Goal: Obtain resource: Download file/media

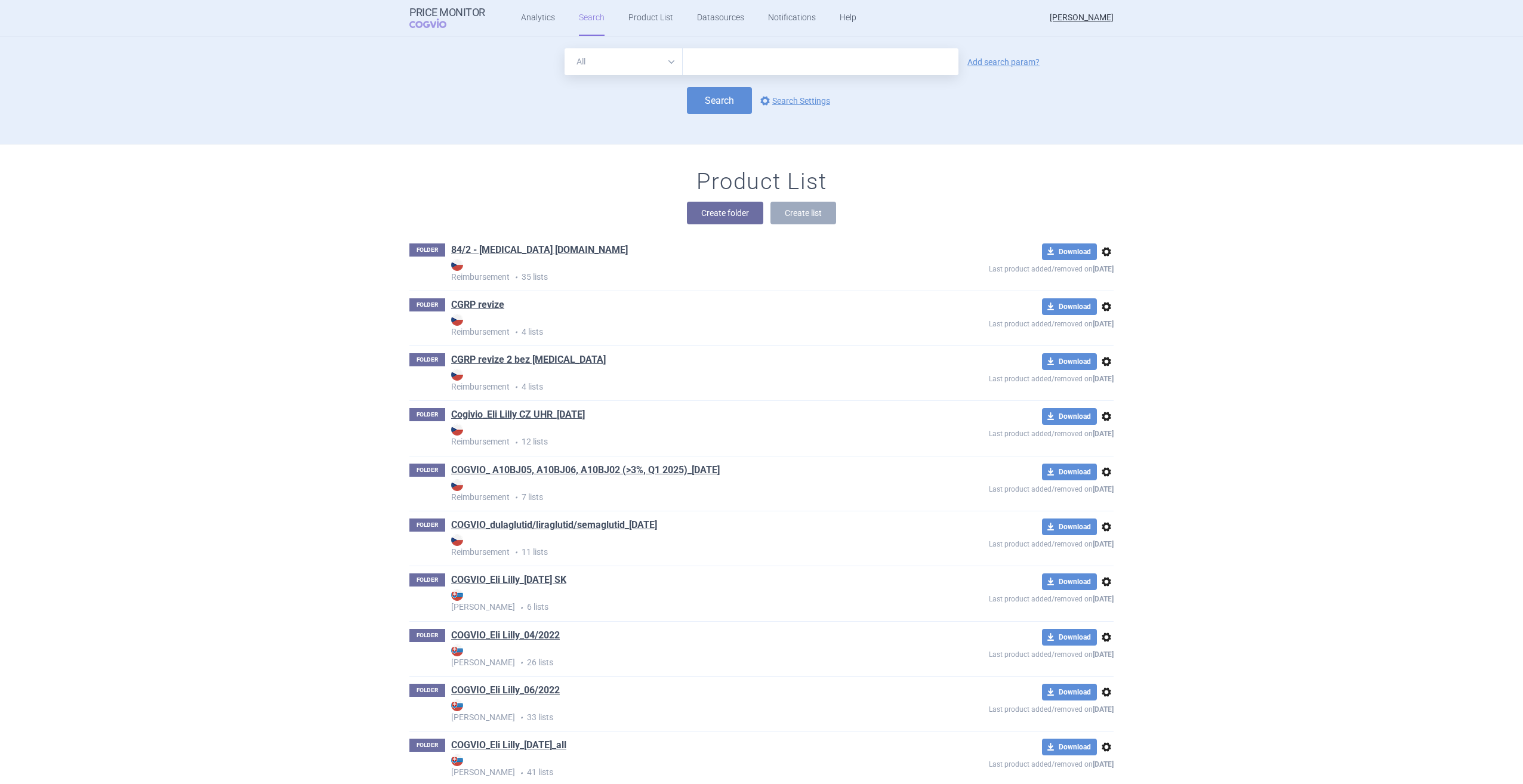
click at [740, 64] on input "text" at bounding box center [820, 61] width 276 height 27
type input "j"
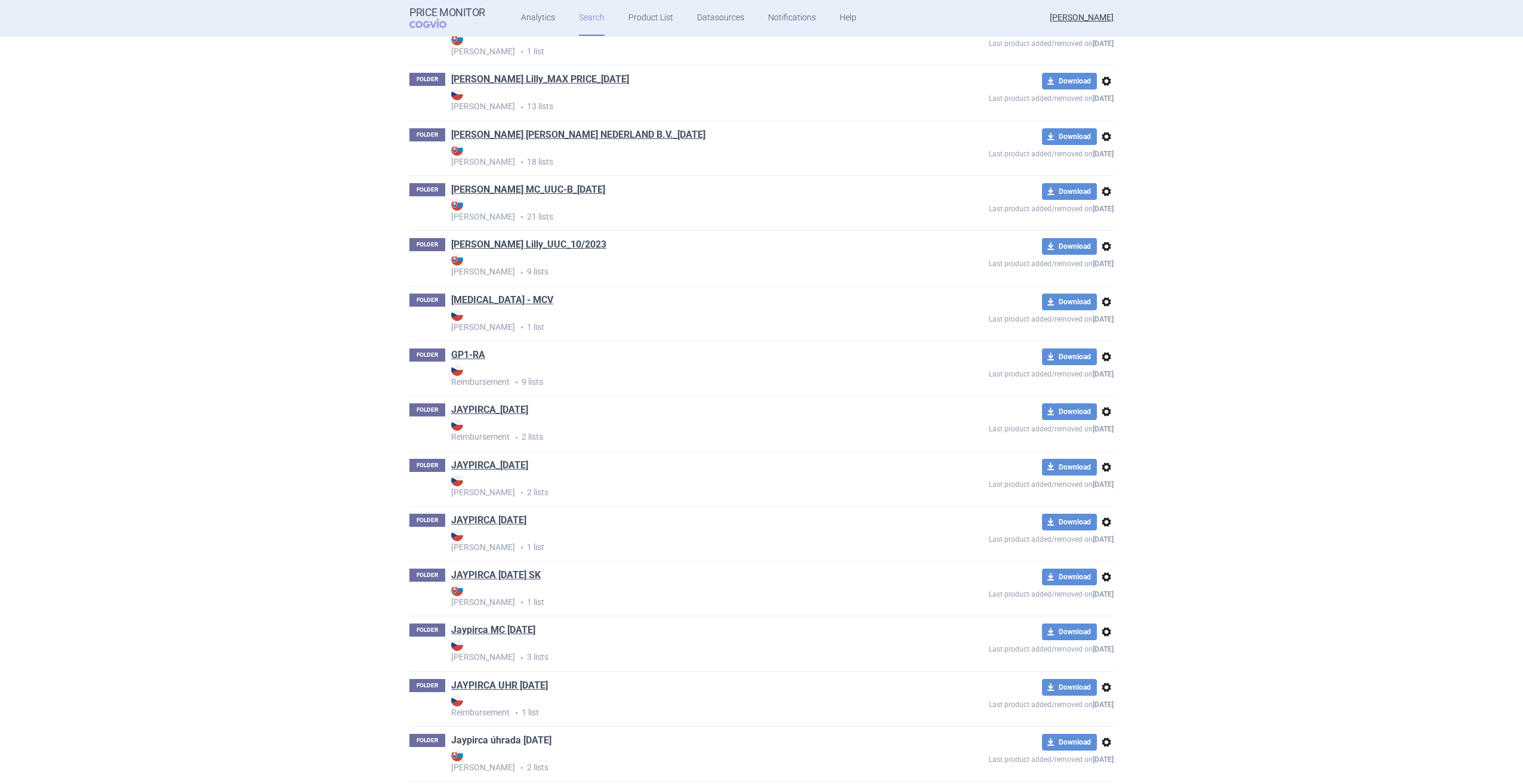
click at [521, 497] on link "Jaypirca úhrada [DATE]" at bounding box center [501, 740] width 100 height 13
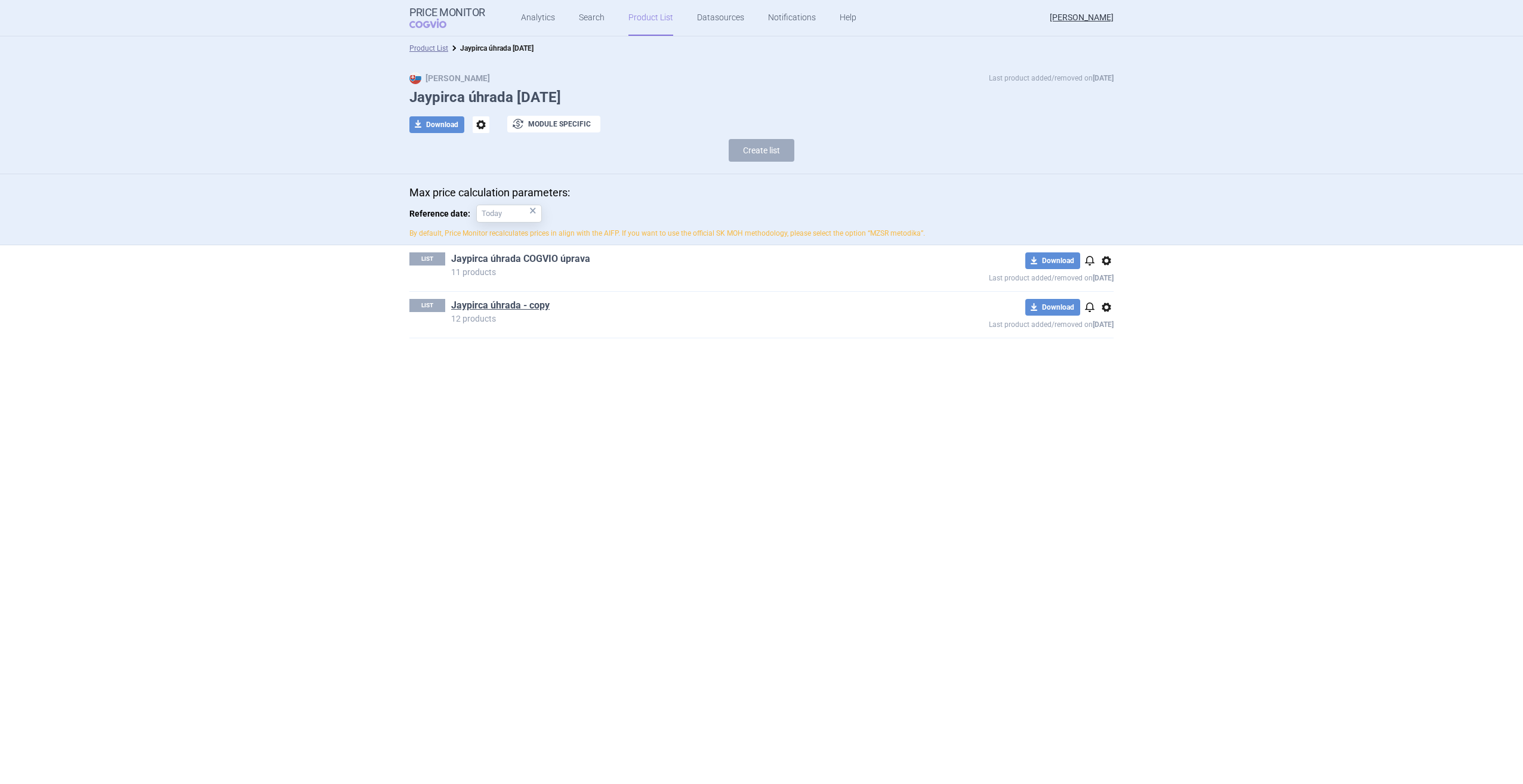
click at [584, 260] on link "Jaypirca úhrada COGVIO úprava" at bounding box center [521, 258] width 139 height 13
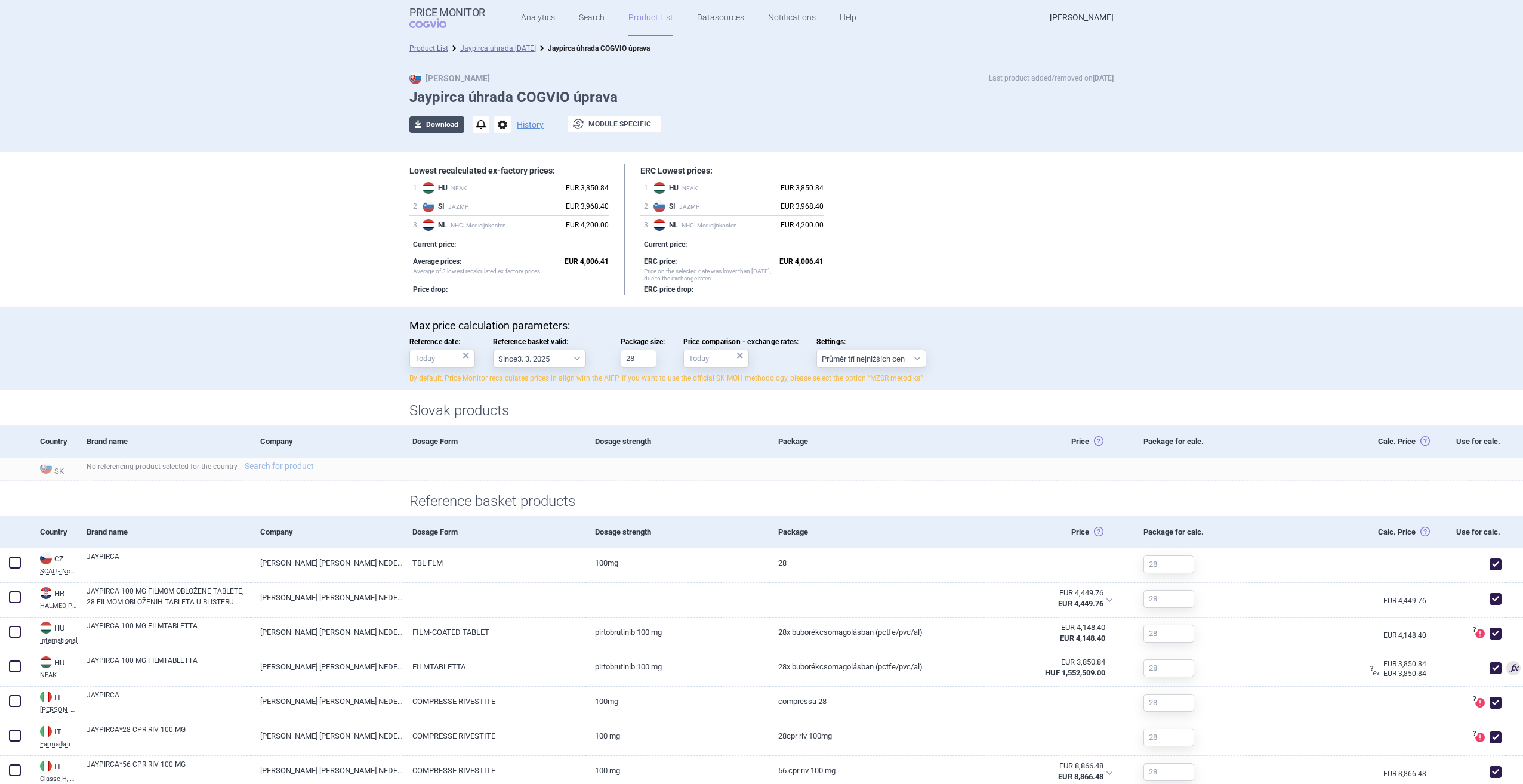
click at [432, 122] on button "download Download" at bounding box center [437, 125] width 55 height 17
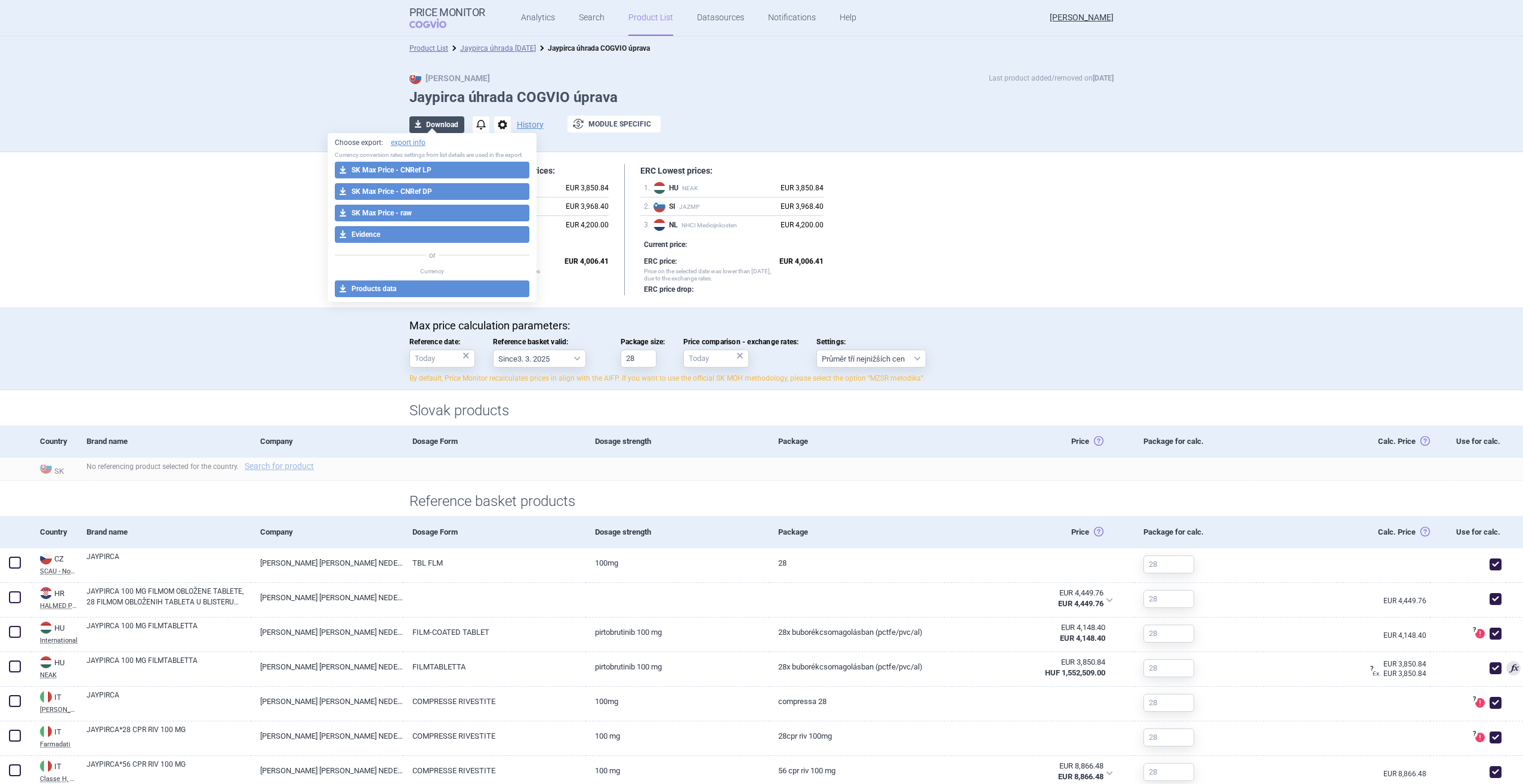
select select "EUR"
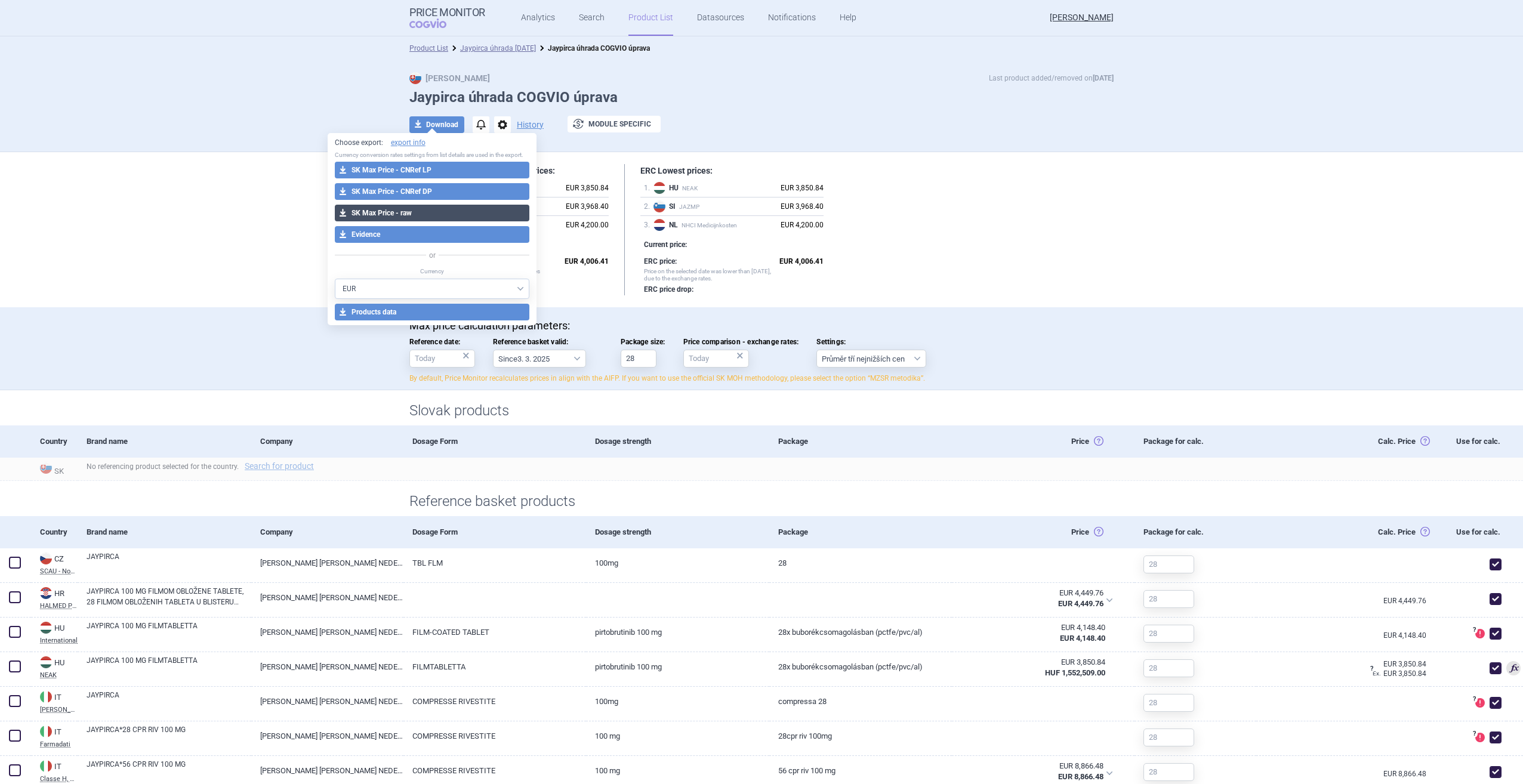
click at [430, 211] on button "download SK Max Price - raw" at bounding box center [432, 213] width 195 height 17
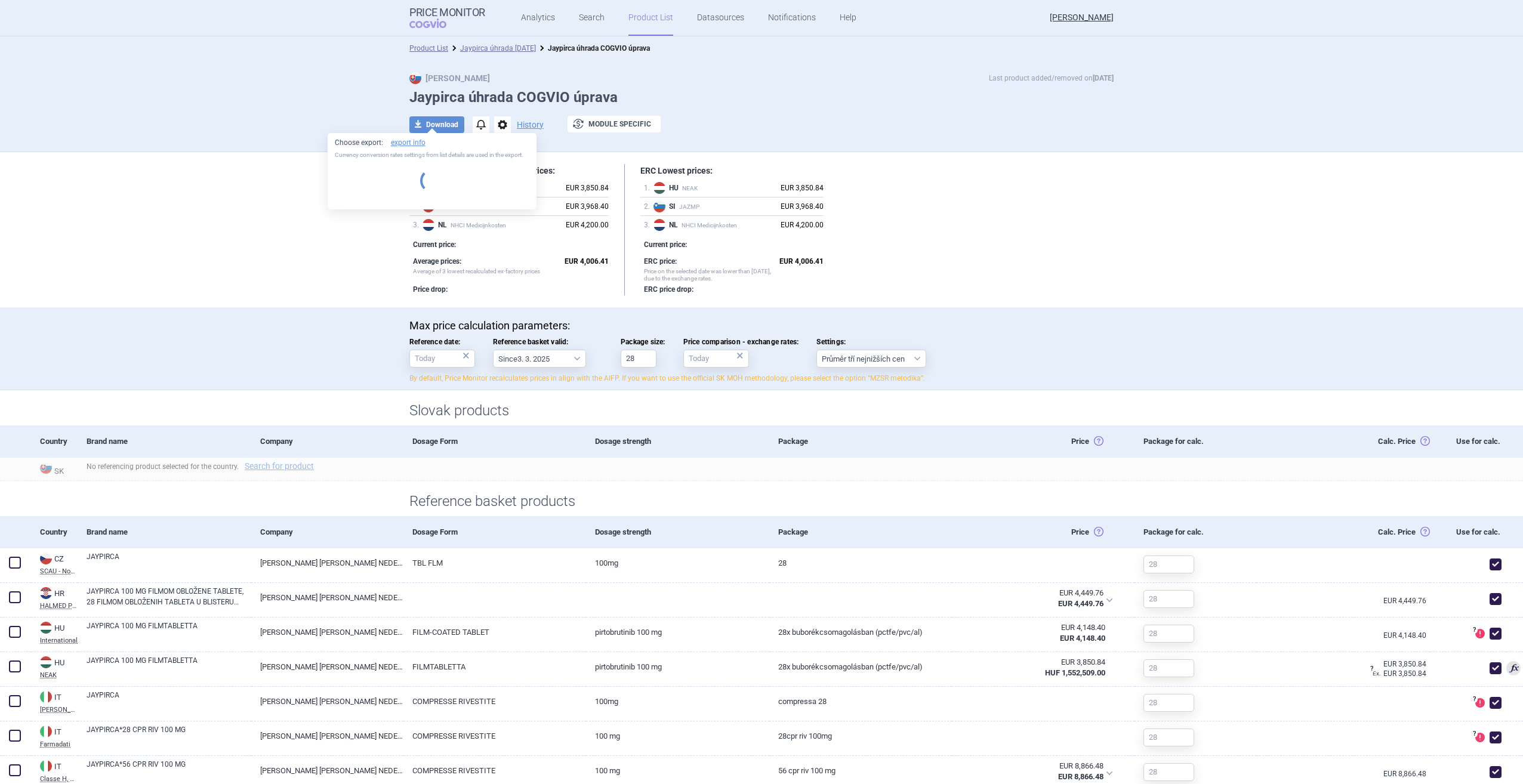
select select "EUR"
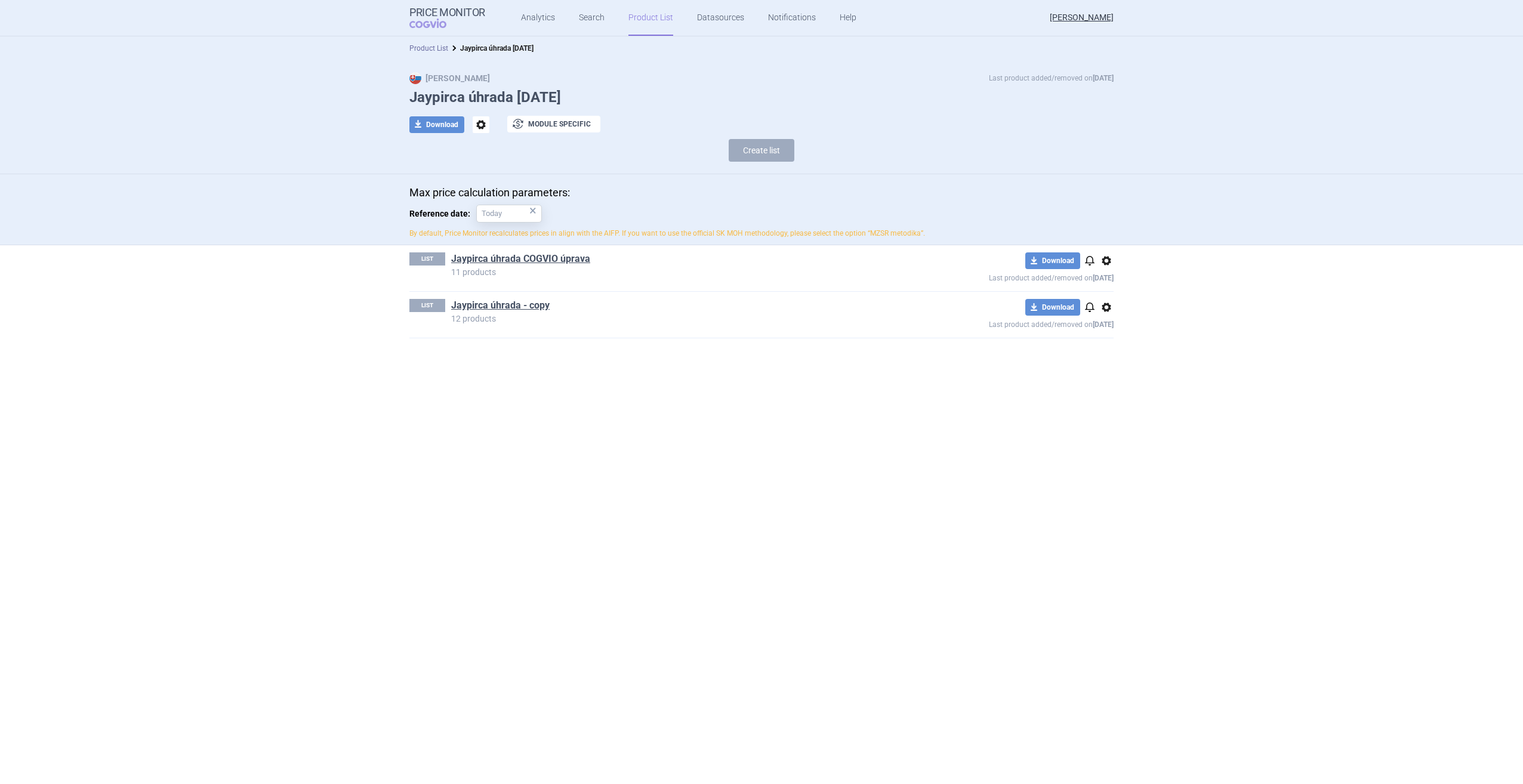
click at [418, 45] on link "Product List" at bounding box center [429, 48] width 39 height 8
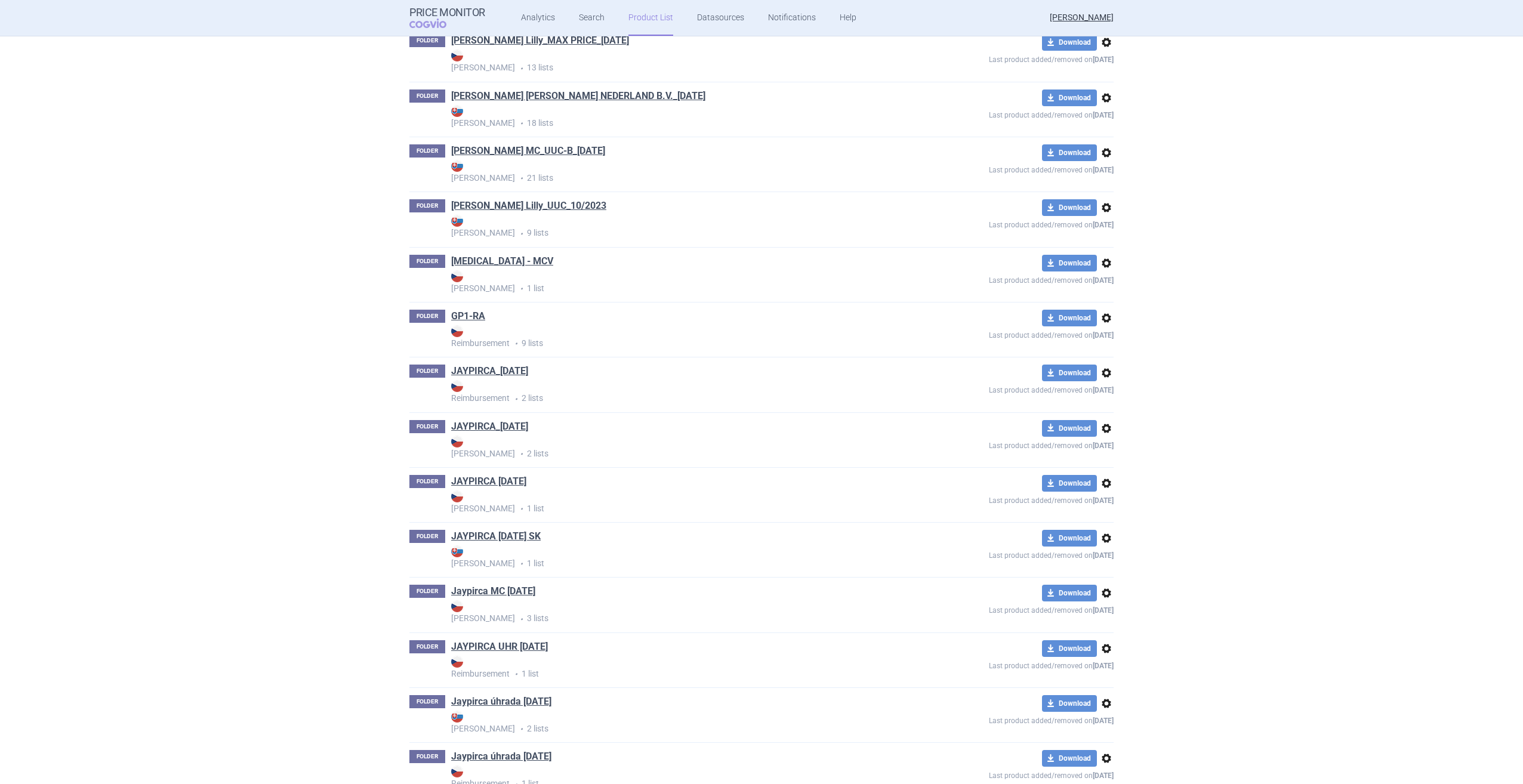
scroll to position [2433, 0]
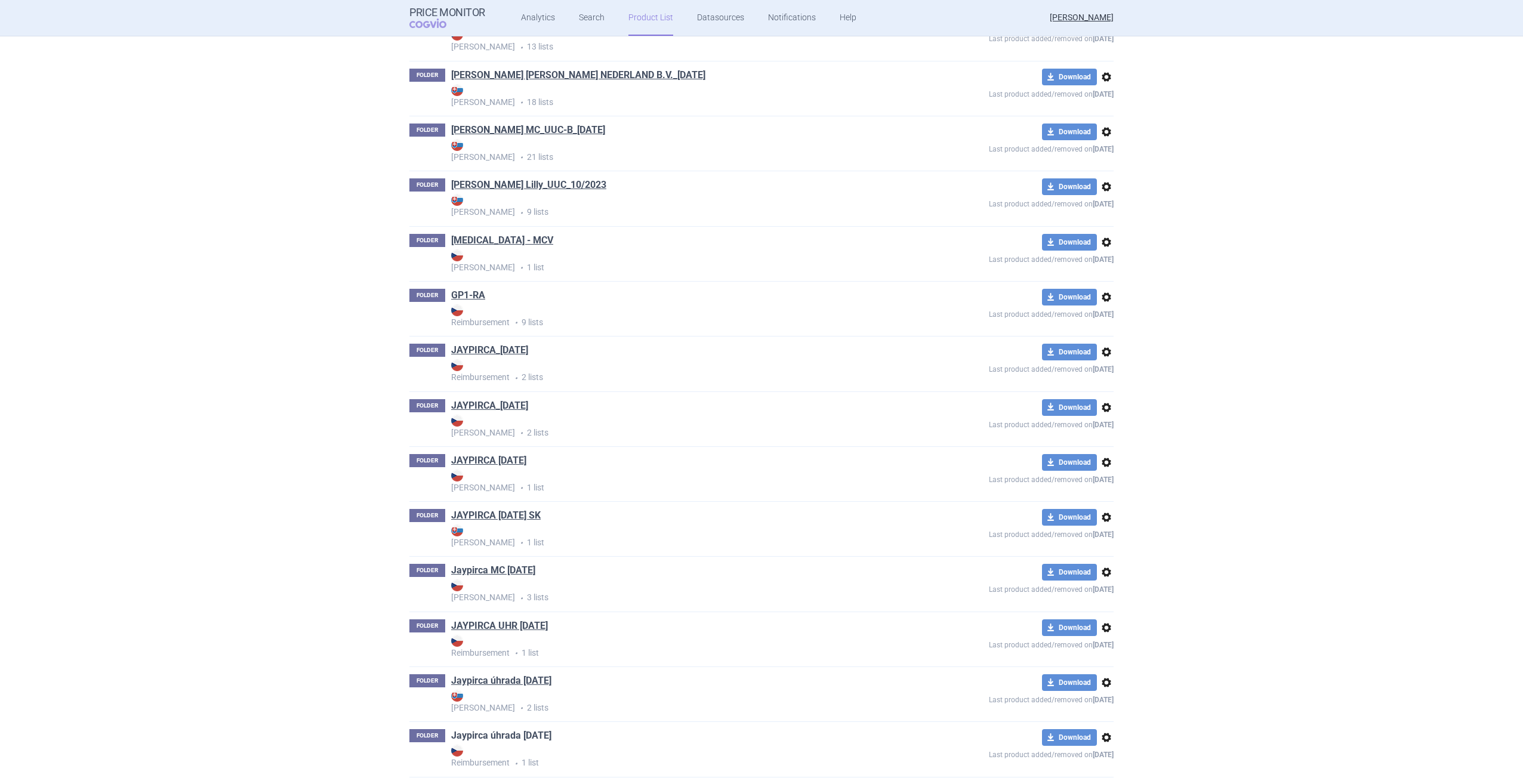
click at [551, 497] on link "Jaypirca úhrada [DATE]" at bounding box center [501, 735] width 100 height 13
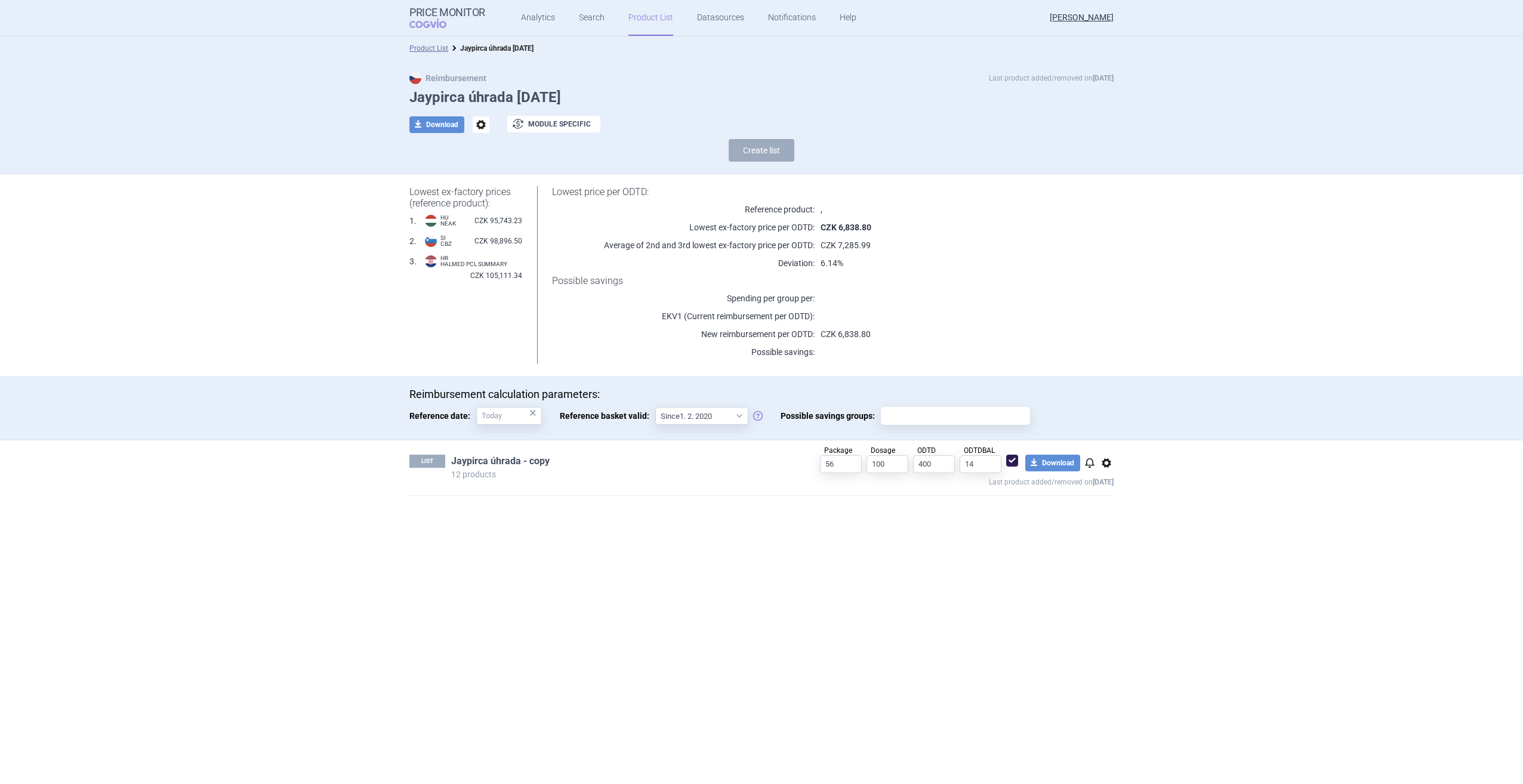
click at [537, 462] on link "Jaypirca úhrada - copy" at bounding box center [500, 461] width 98 height 13
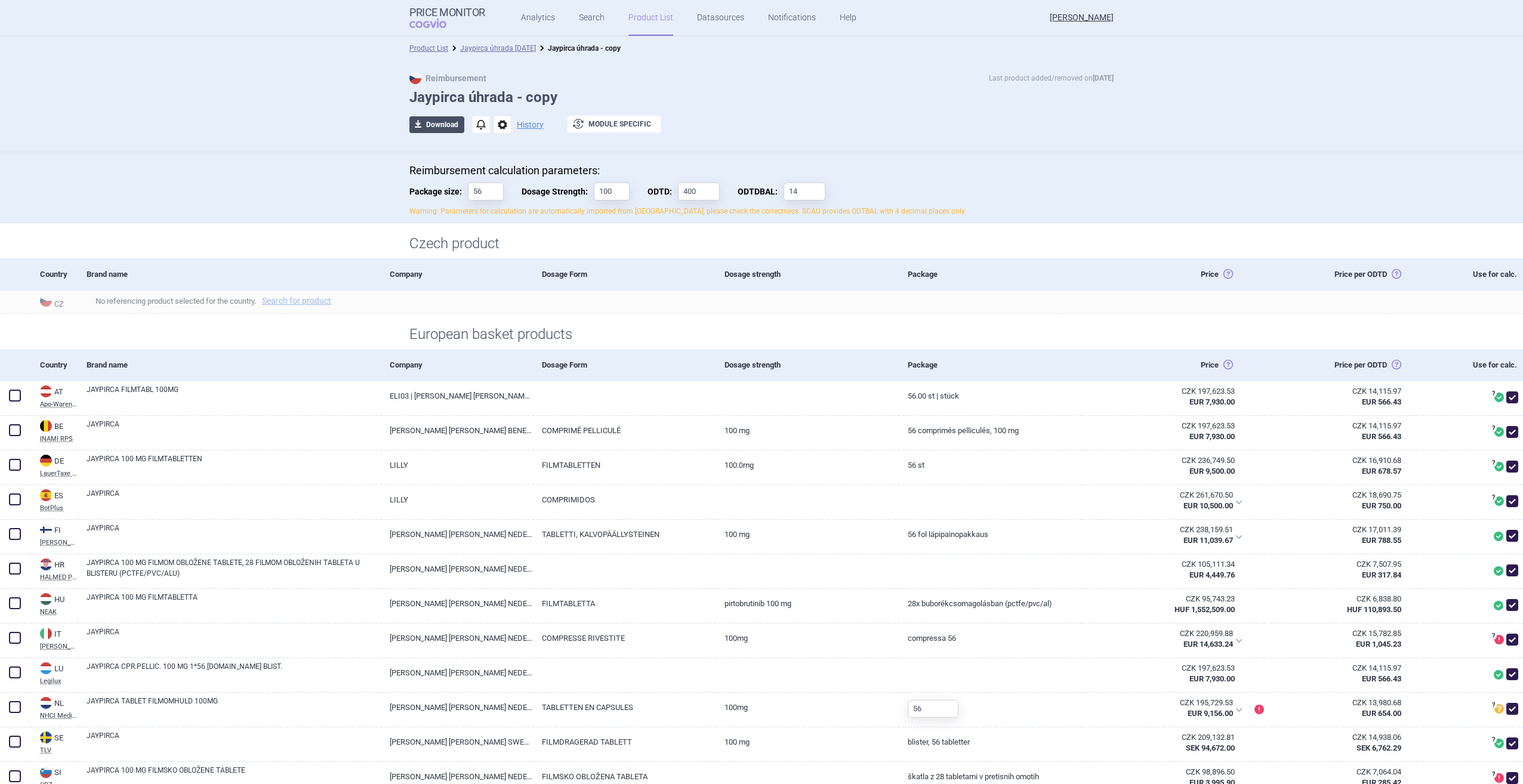
click at [442, 121] on button "download Download" at bounding box center [437, 125] width 55 height 17
select select "EUR"
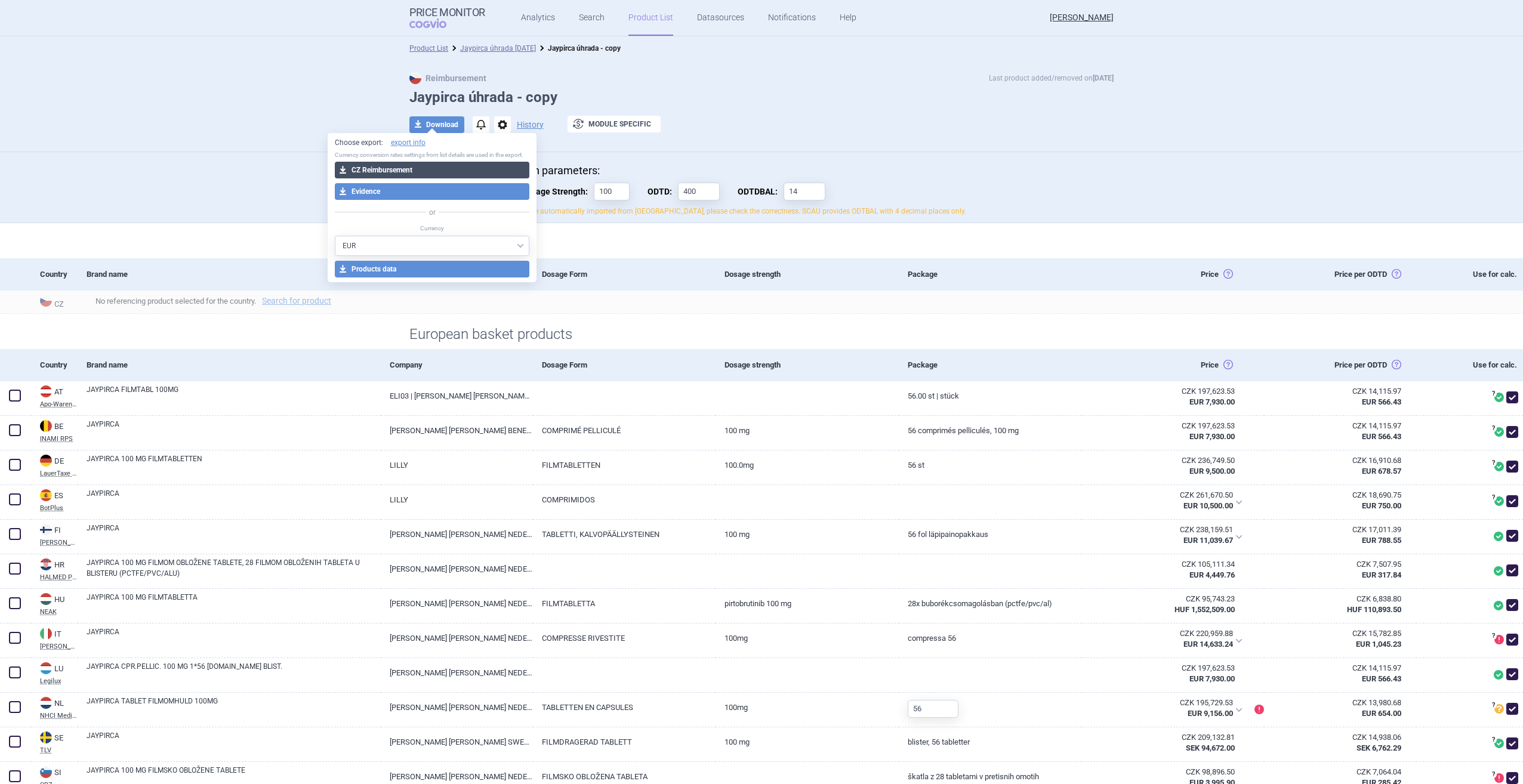
click at [459, 174] on button "download CZ Reimbursement" at bounding box center [432, 170] width 195 height 17
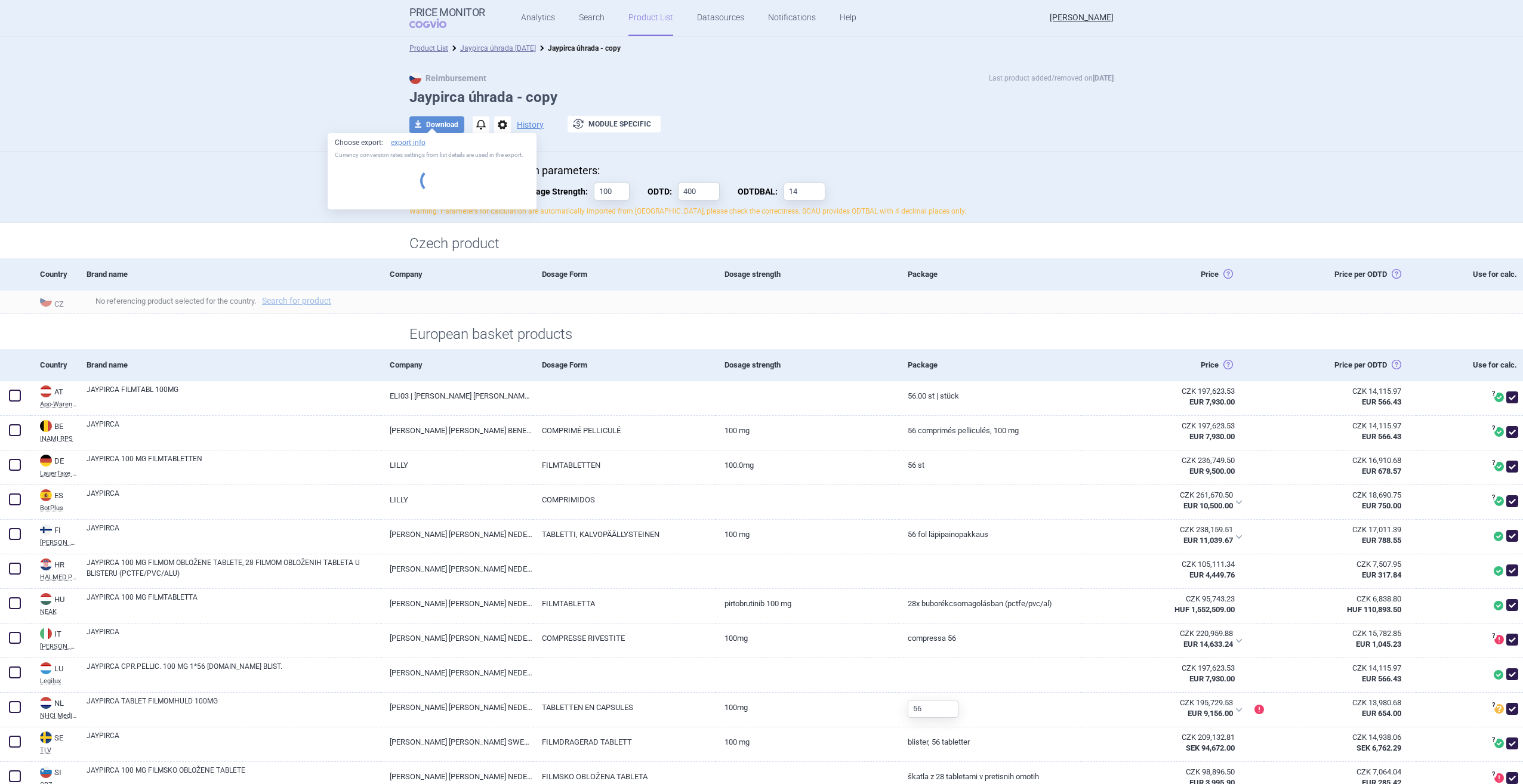
select select "EUR"
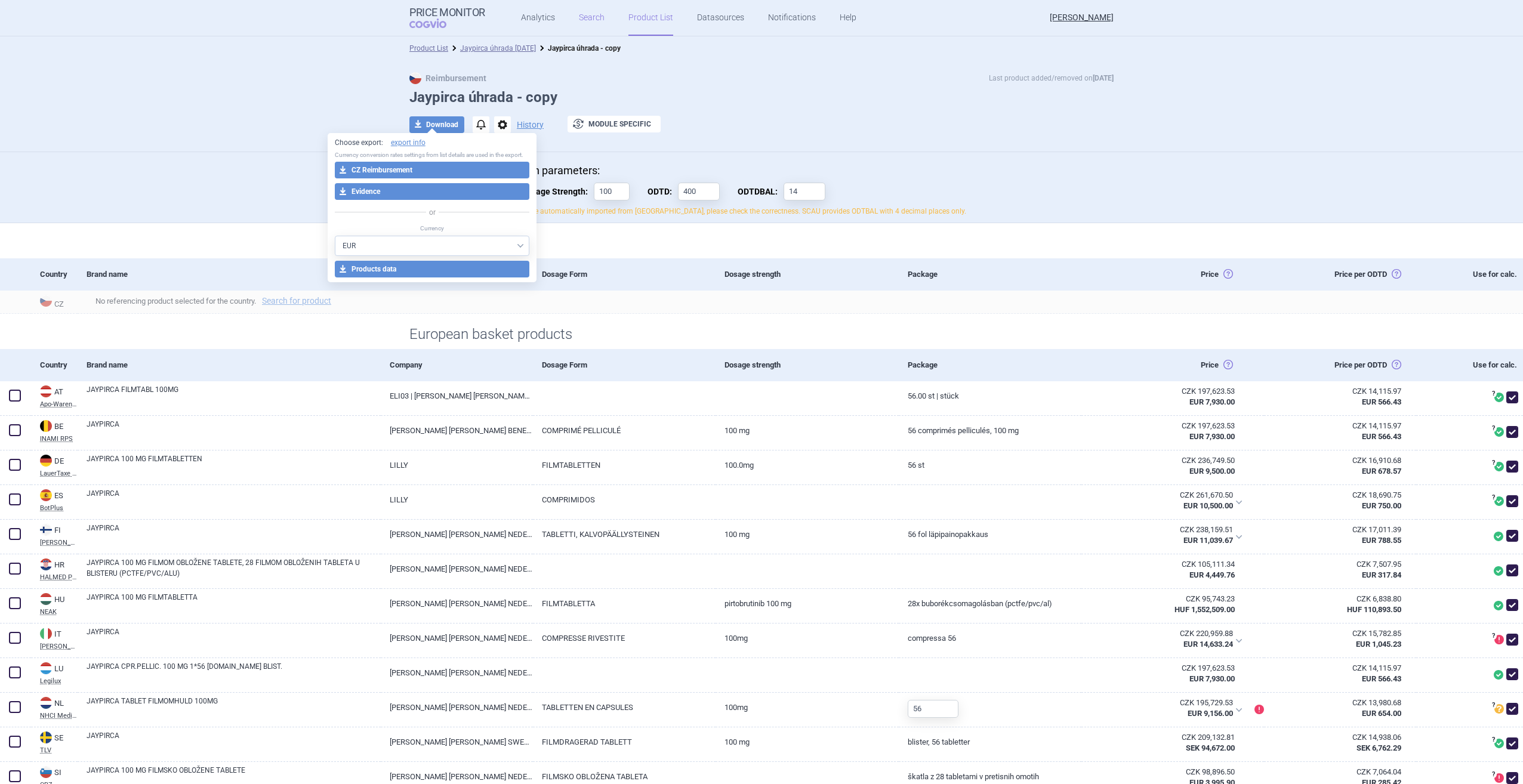
click at [581, 27] on link "Search" at bounding box center [591, 18] width 26 height 36
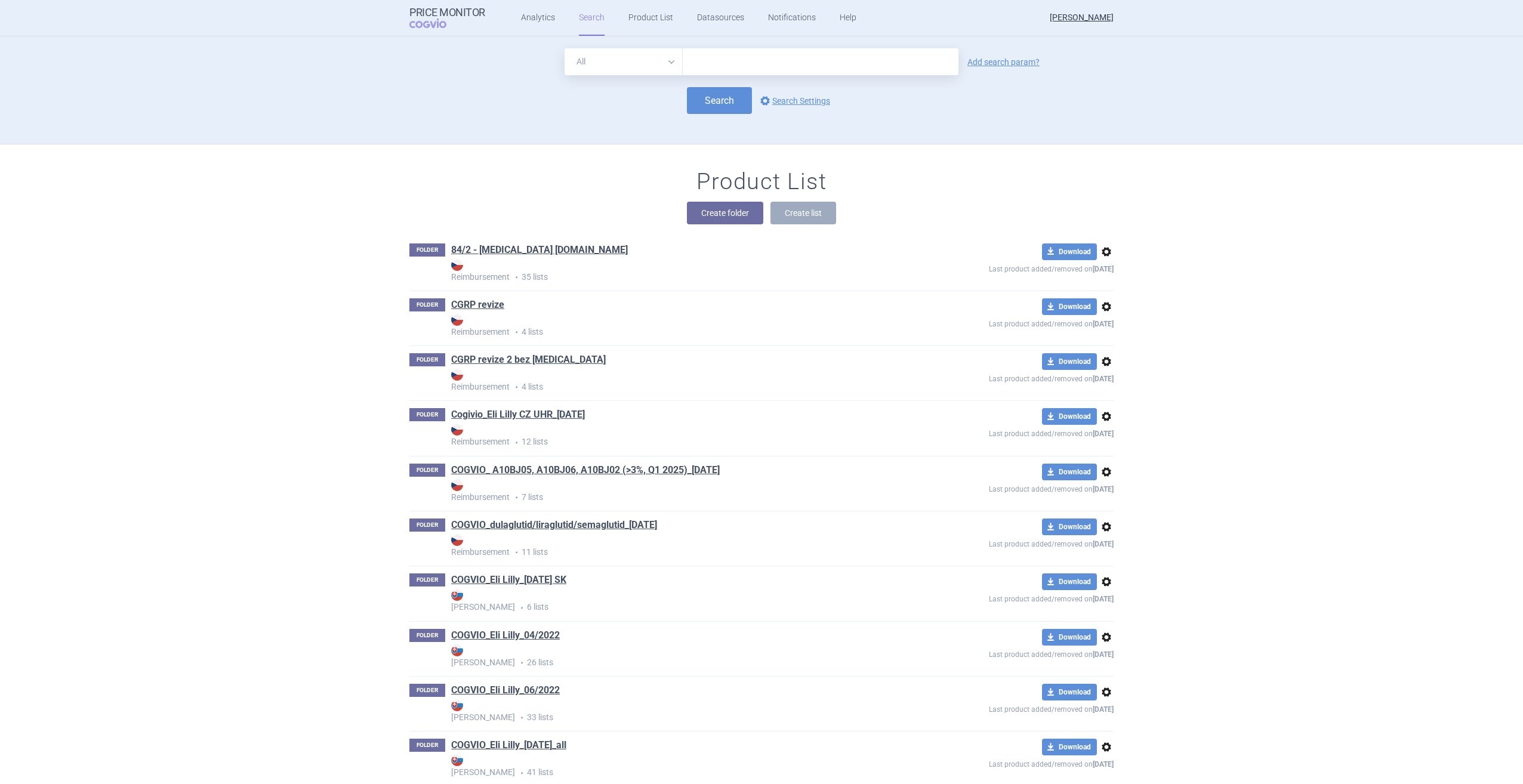
click at [725, 54] on input "text" at bounding box center [820, 61] width 276 height 27
type input "jaypirca"
click button "Search" at bounding box center [720, 100] width 65 height 27
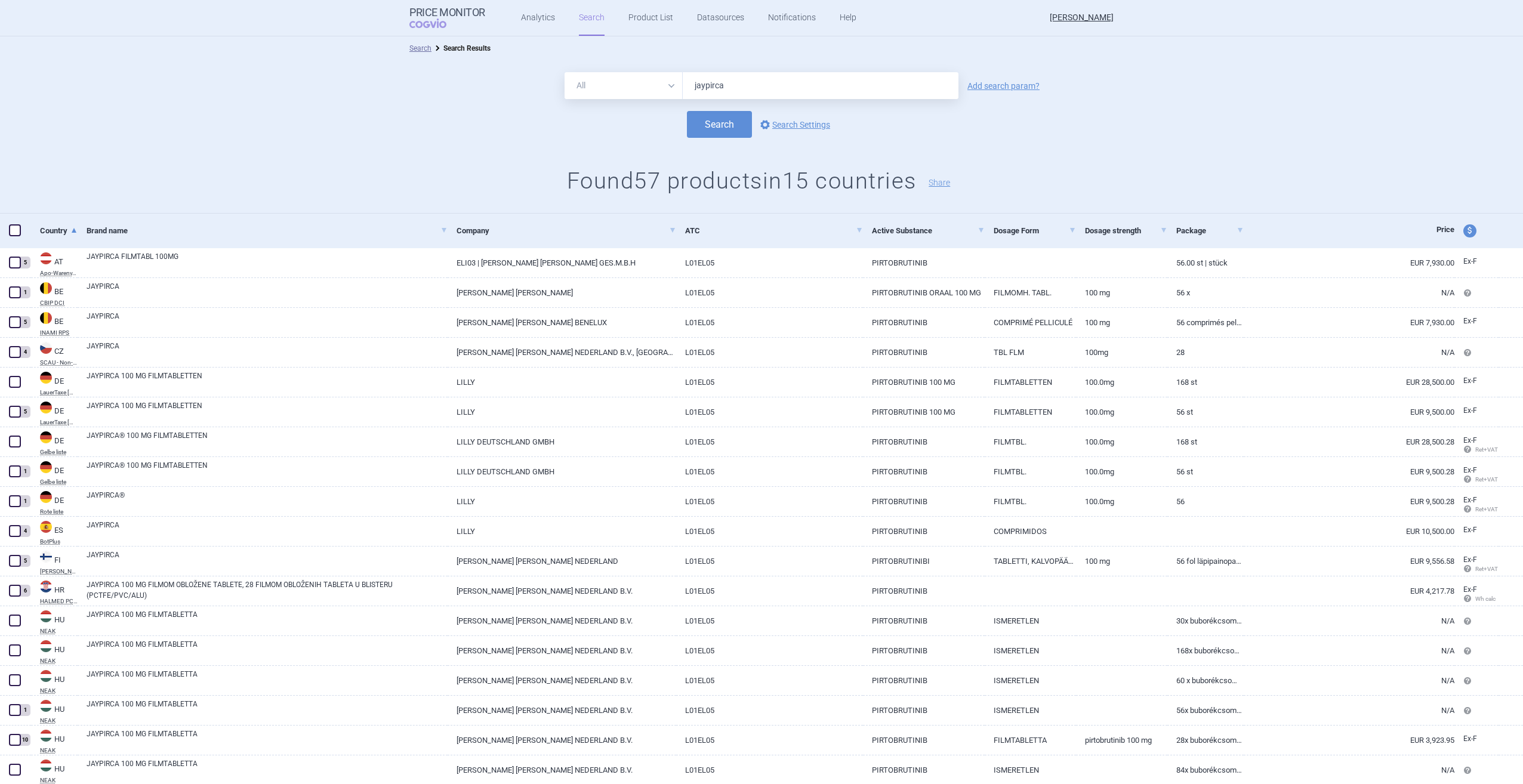
click at [15, 230] on span at bounding box center [14, 230] width 12 height 12
checkbox input "true"
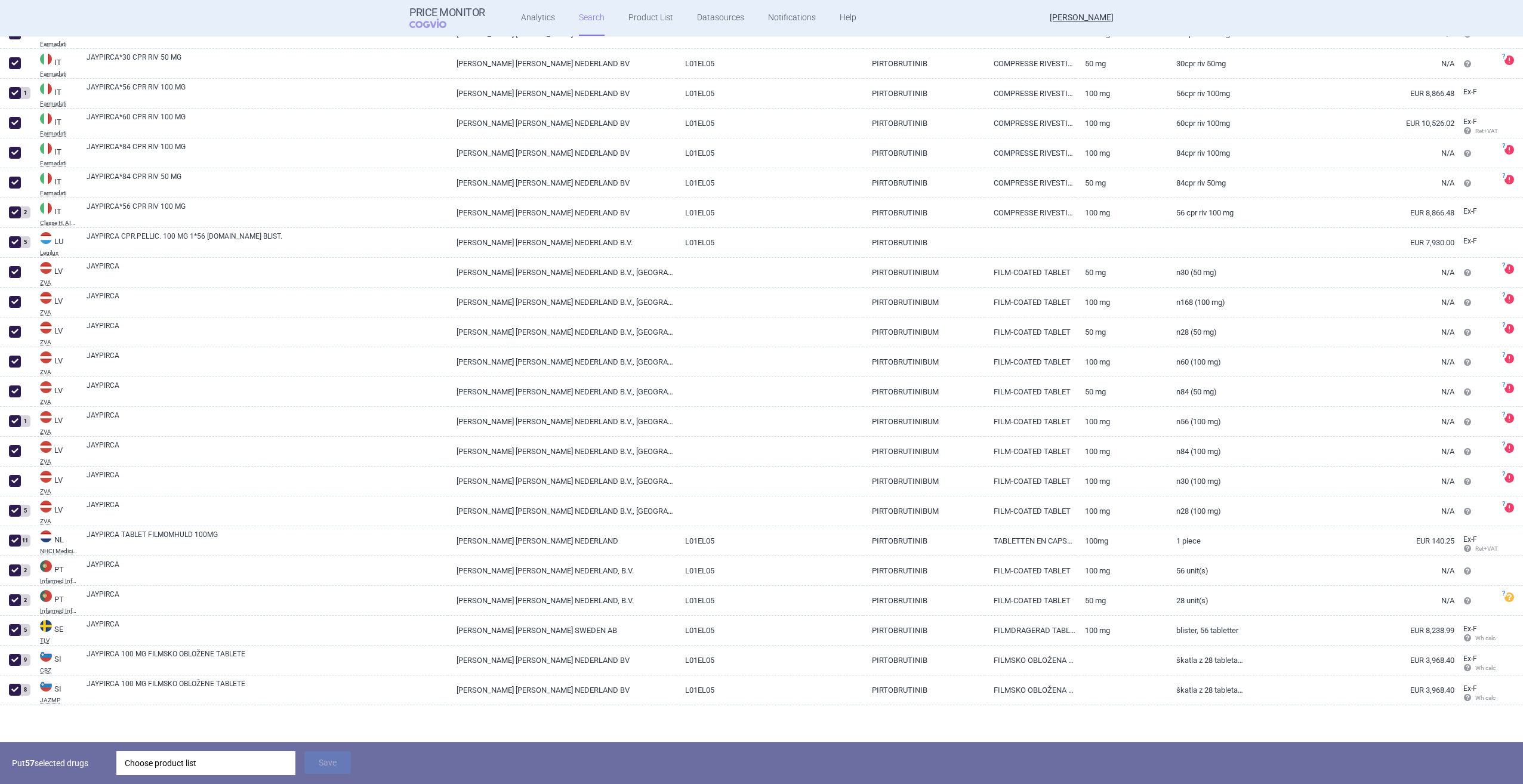
scroll to position [1263, 0]
click at [206, 497] on div "Choose product list" at bounding box center [205, 763] width 162 height 24
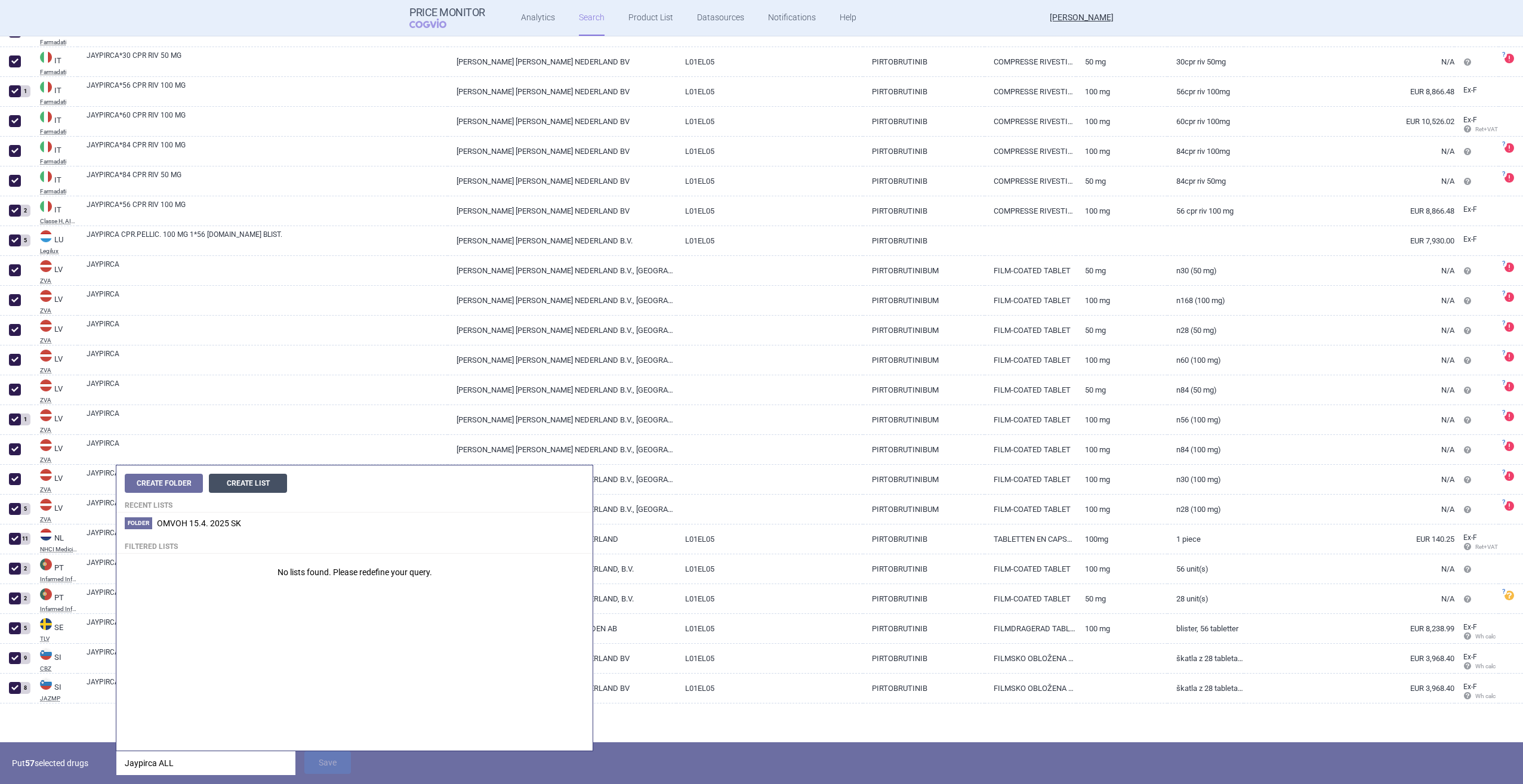
type input "Jaypirca ALL"
click at [245, 484] on button "Create List" at bounding box center [248, 483] width 78 height 19
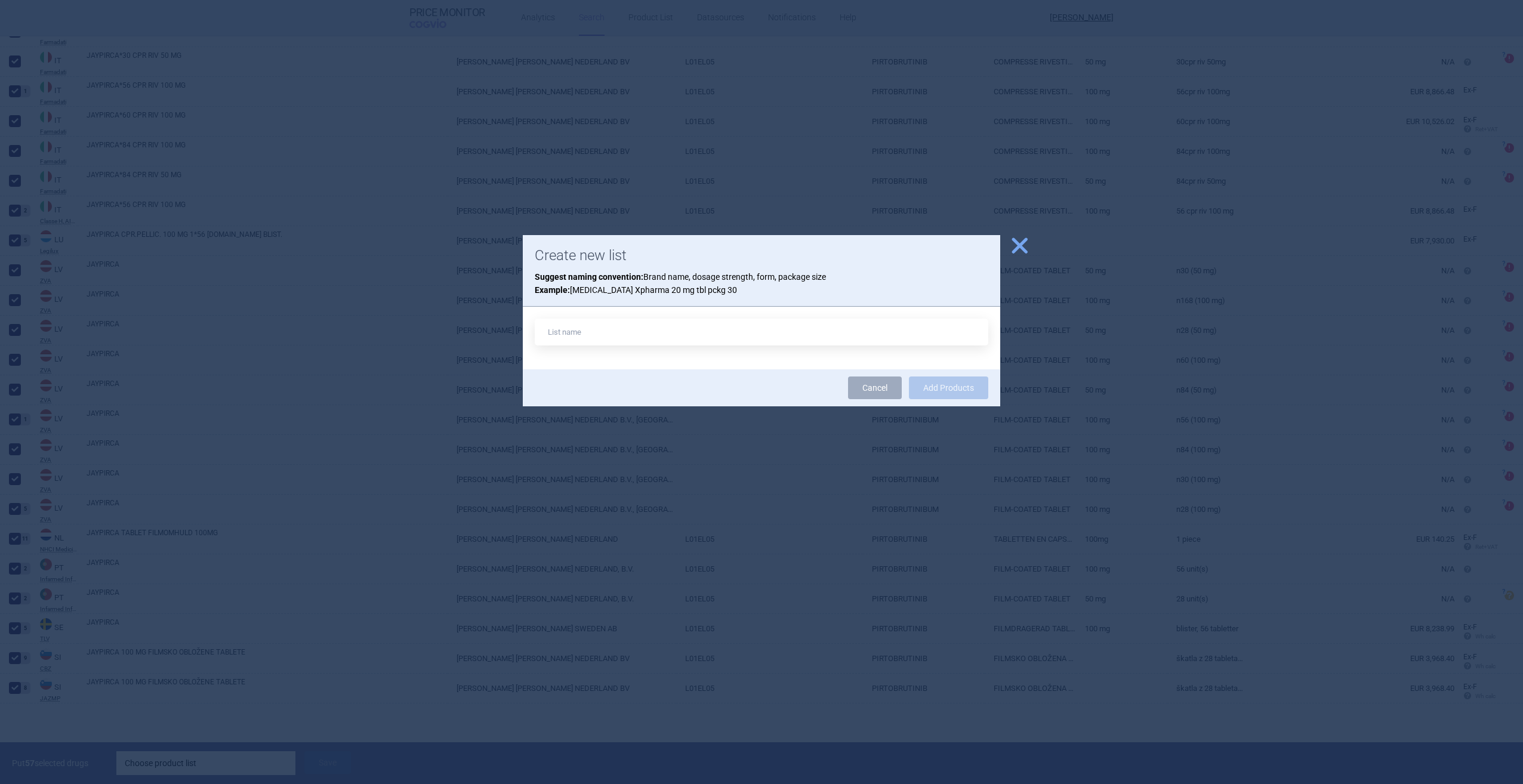
click at [649, 332] on input "text" at bounding box center [761, 332] width 454 height 27
type input "Jaypirca ALL [DATE]"
click at [909, 377] on button "Add Products" at bounding box center [948, 388] width 79 height 23
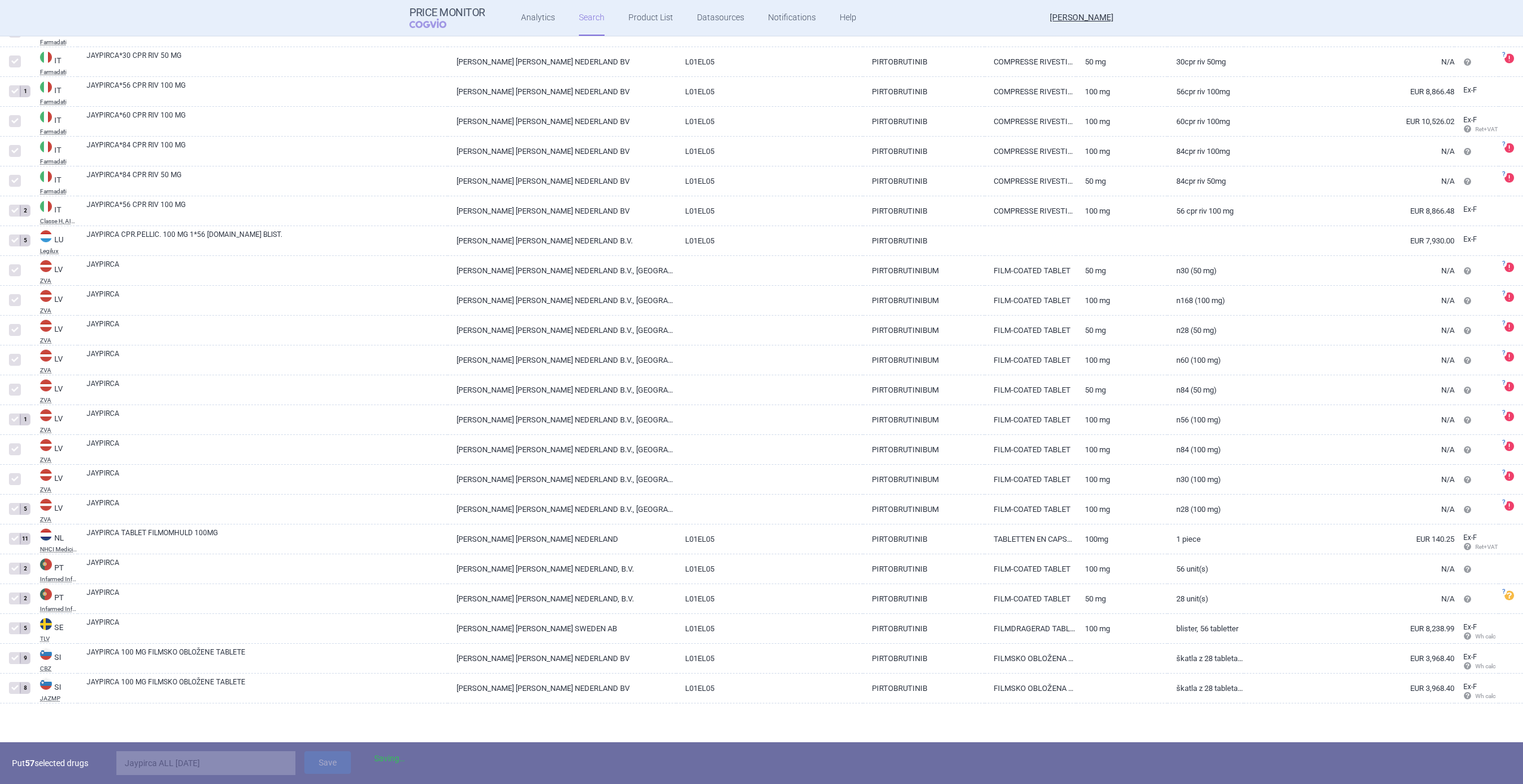
scroll to position [1203, 0]
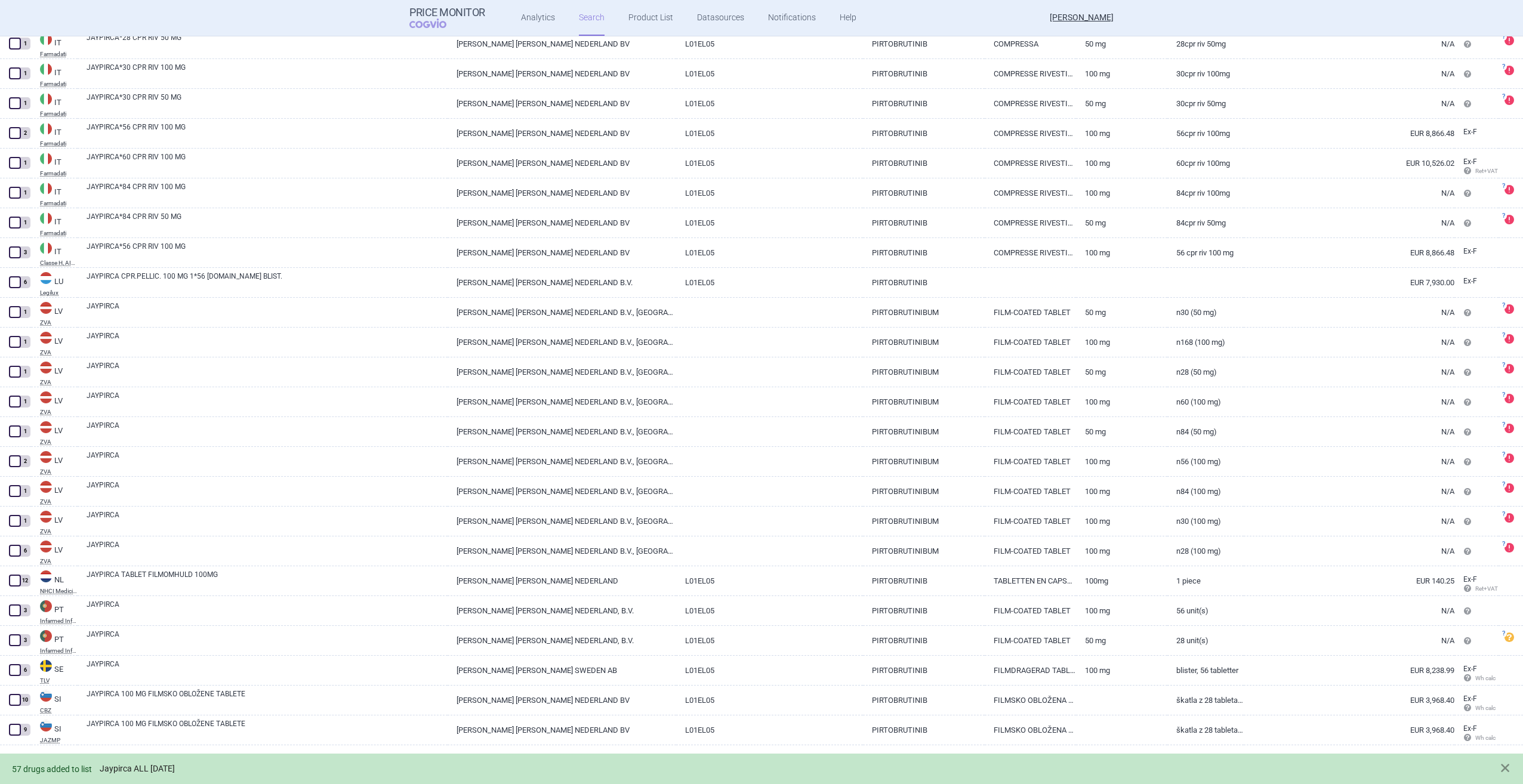
click at [175, 497] on link "Jaypirca ALL [DATE]" at bounding box center [137, 769] width 75 height 10
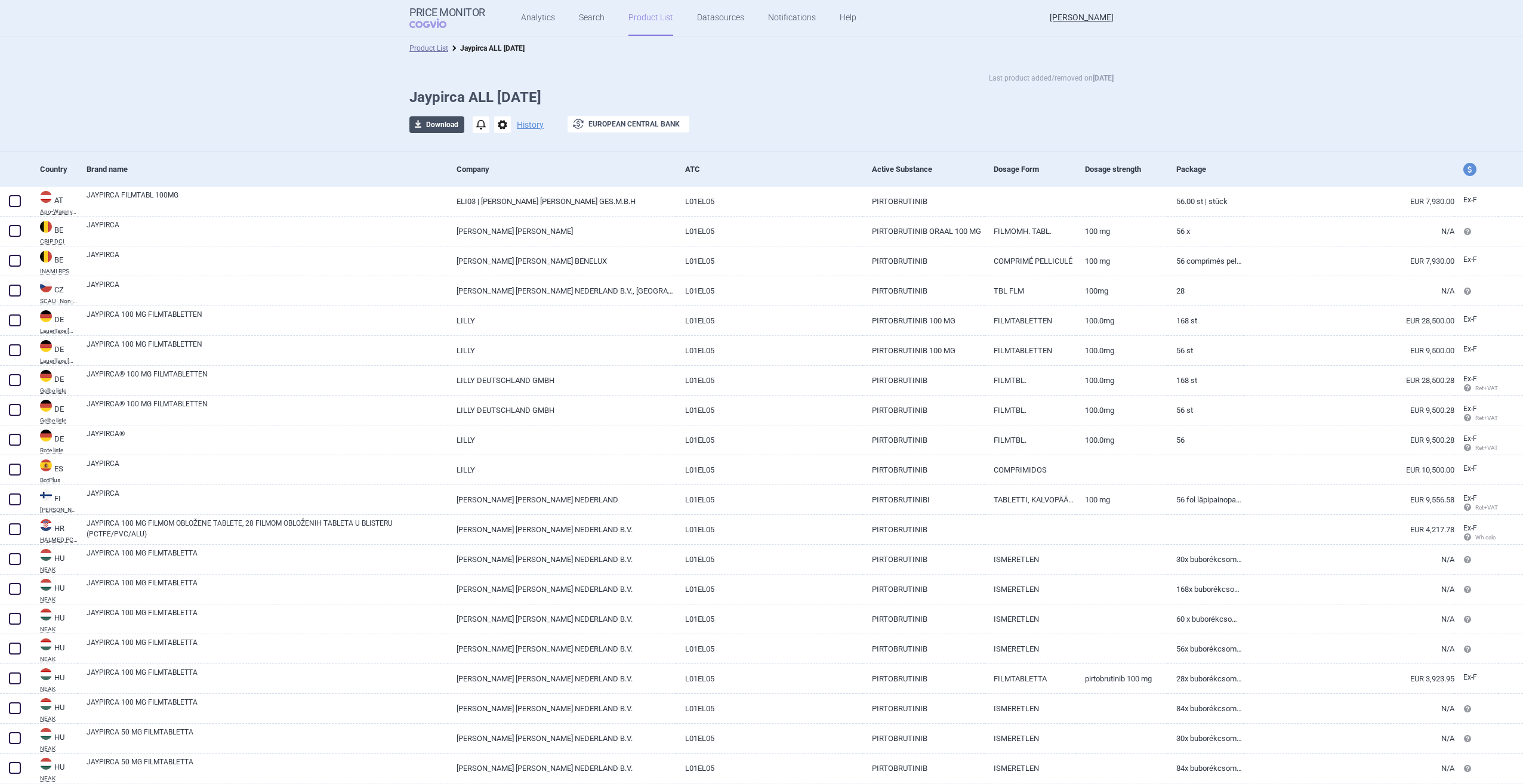
click at [434, 126] on button "download Download" at bounding box center [437, 125] width 55 height 17
select select "EUR"
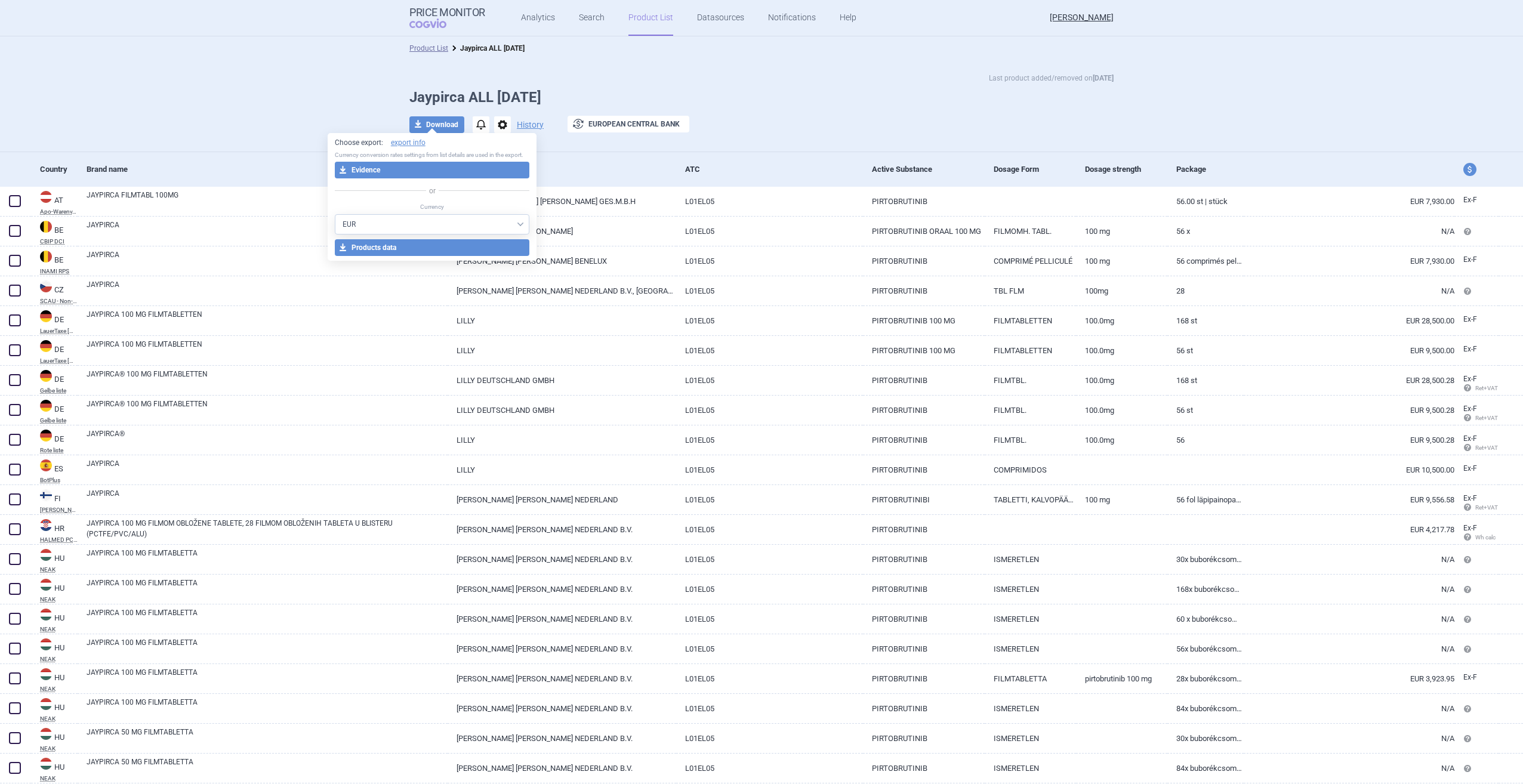
click at [758, 112] on div "Last product added/removed on [DATE] Jaypirca ALL [DATE] download Download noti…" at bounding box center [761, 108] width 751 height 73
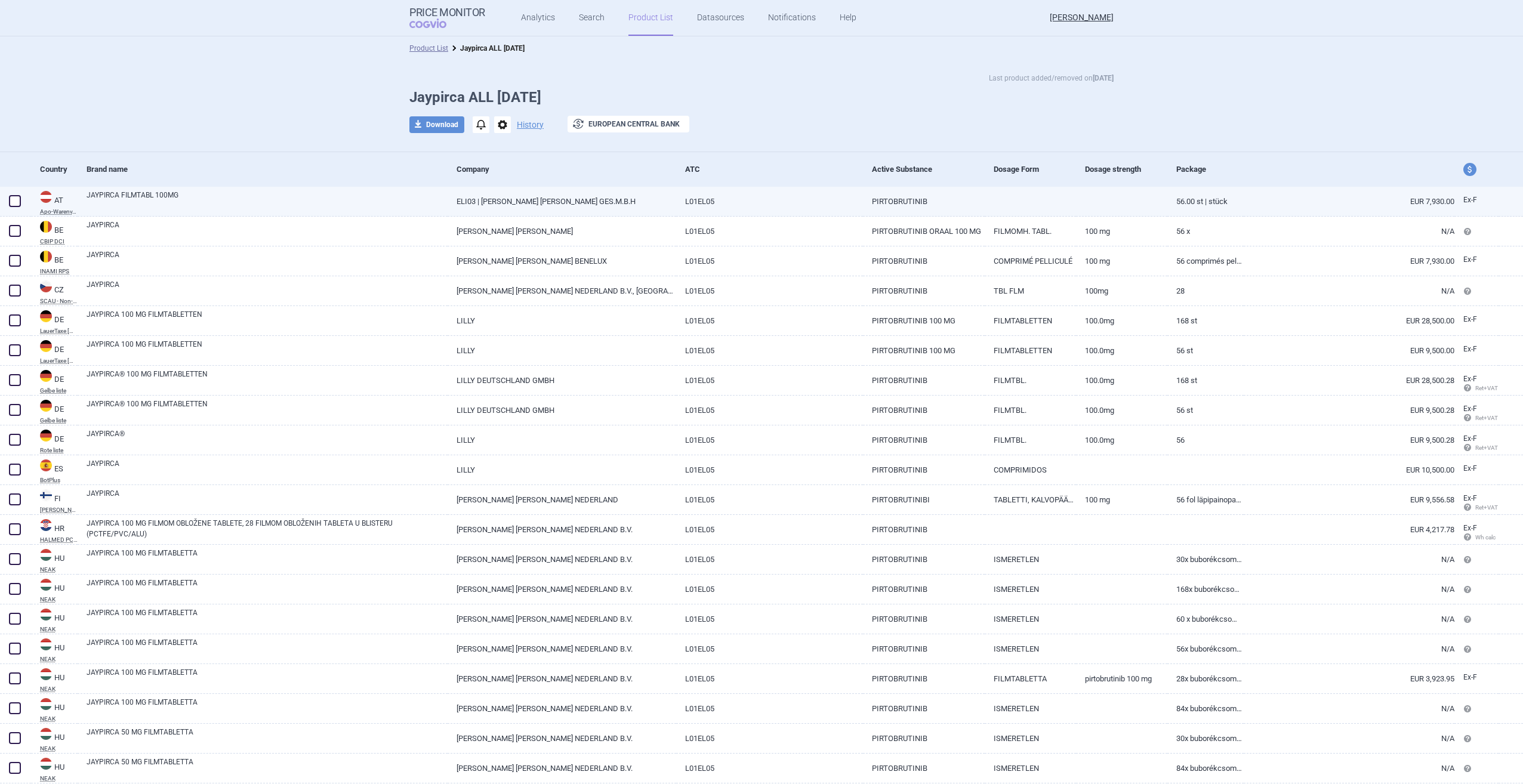
click at [19, 201] on span at bounding box center [14, 201] width 12 height 12
checkbox input "true"
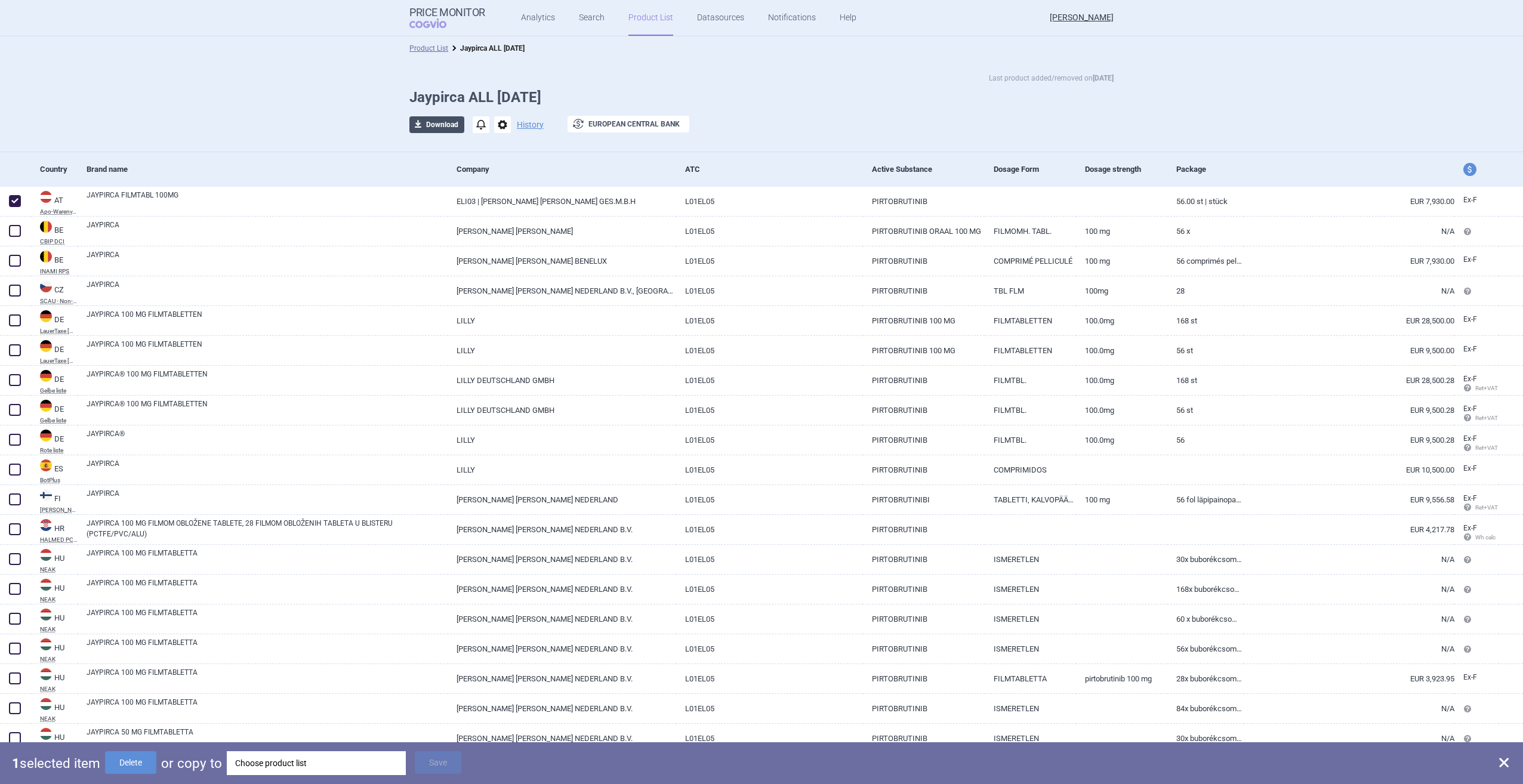
click at [442, 130] on button "download Download" at bounding box center [437, 125] width 55 height 17
select select "EUR"
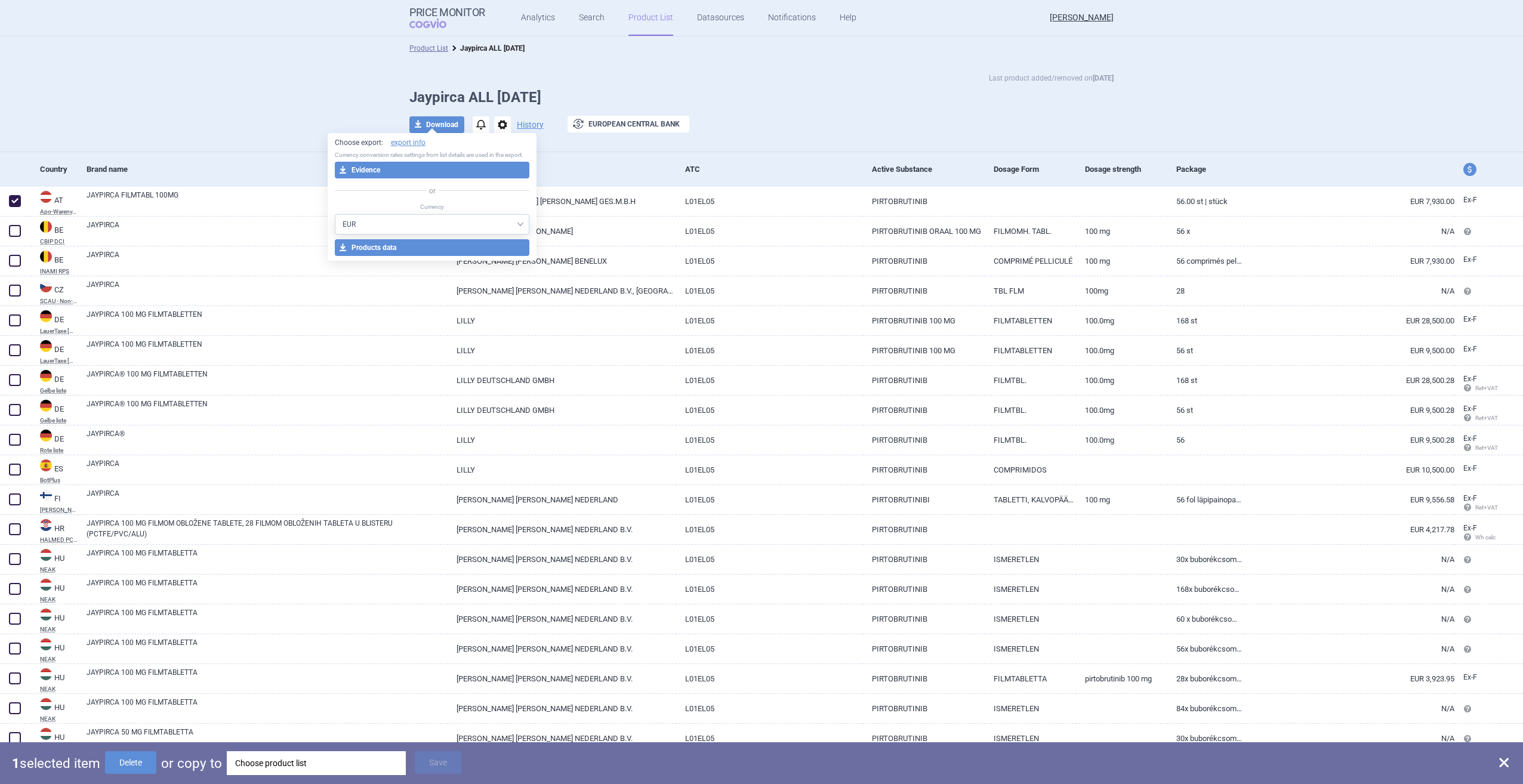
click at [250, 133] on div "Last product added/removed on [DATE] Jaypirca ALL [DATE] download Download noti…" at bounding box center [762, 106] width 1523 height 92
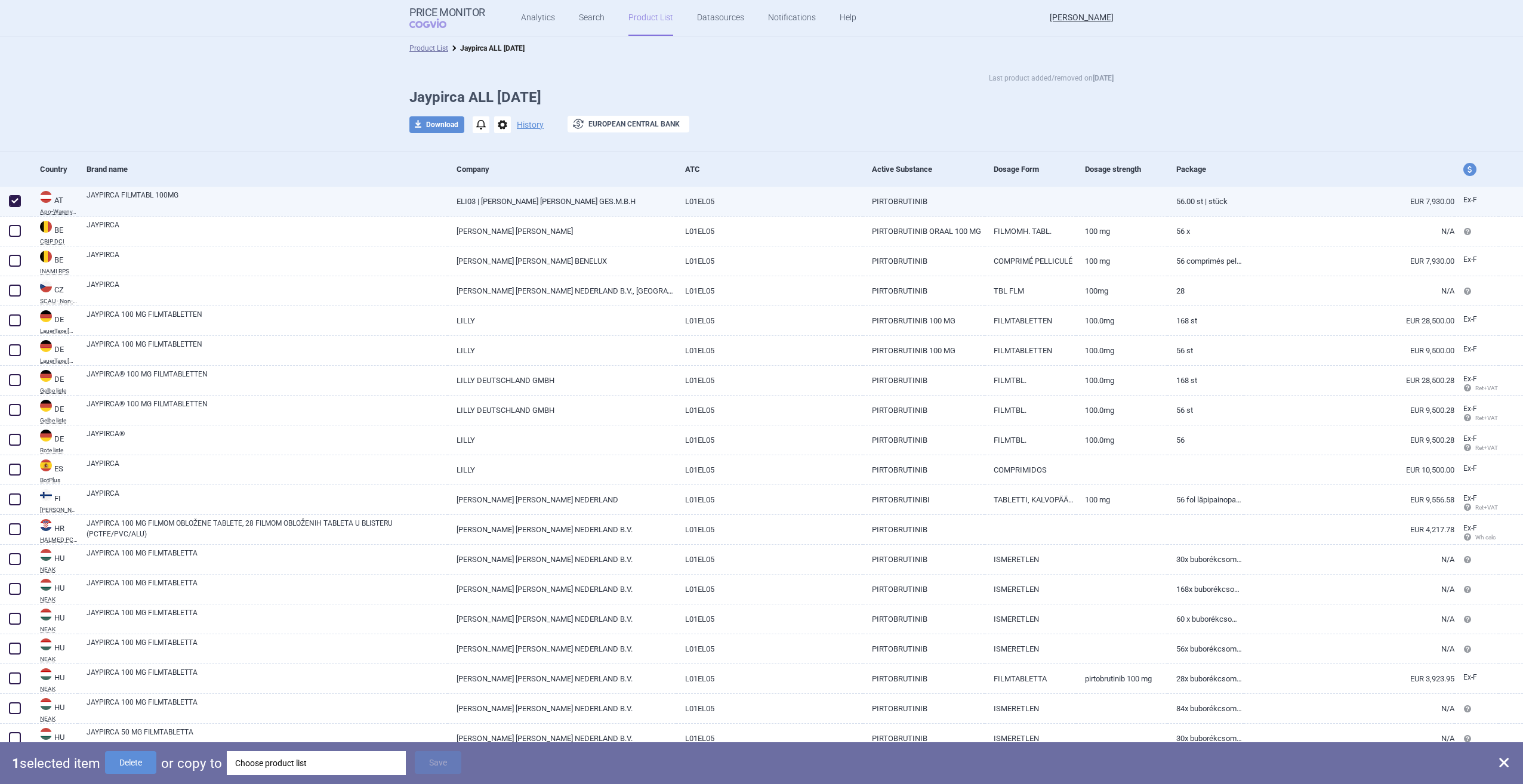
click at [11, 202] on span at bounding box center [14, 201] width 12 height 12
checkbox input "false"
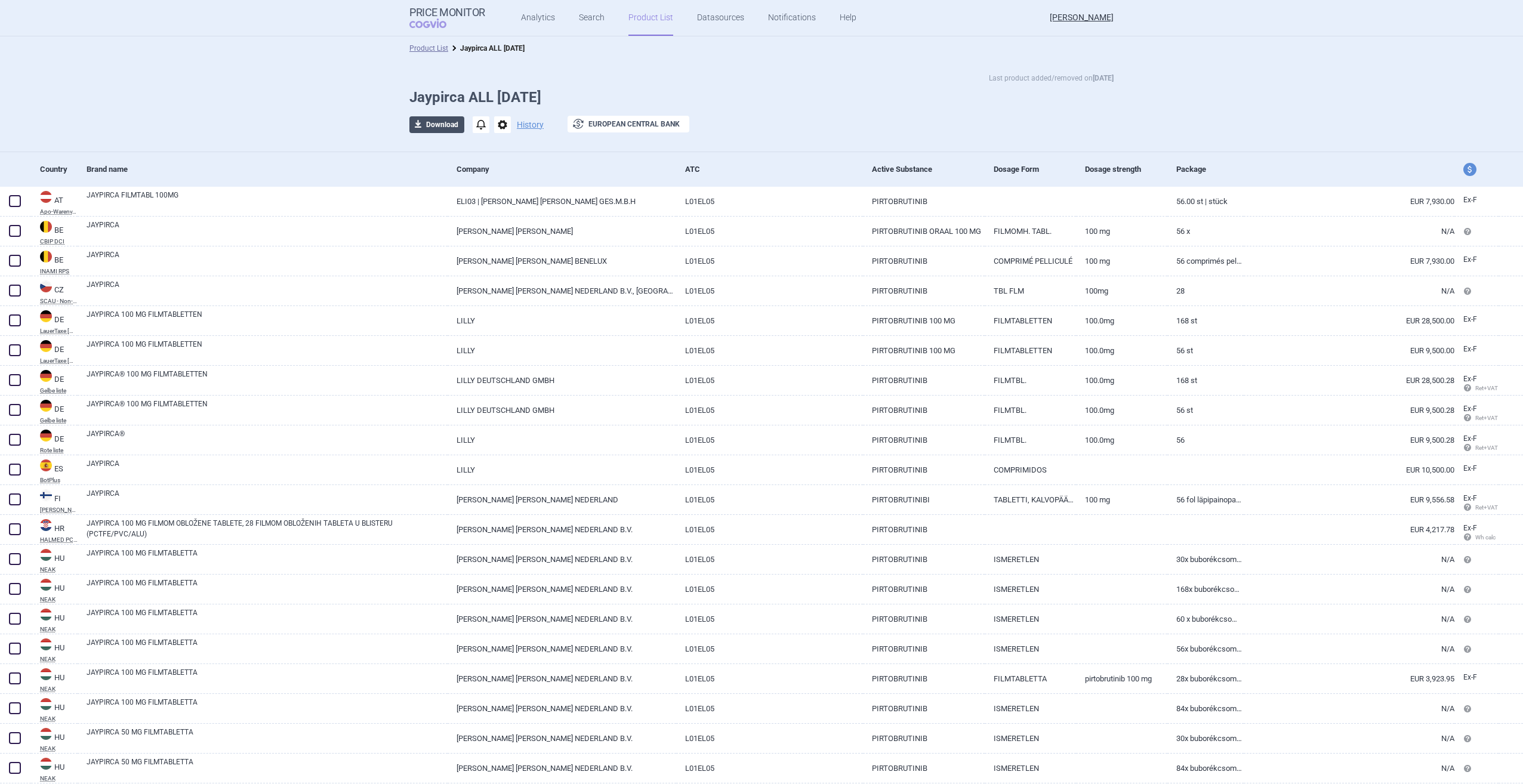
click at [445, 126] on button "download Download" at bounding box center [437, 125] width 55 height 17
select select "EUR"
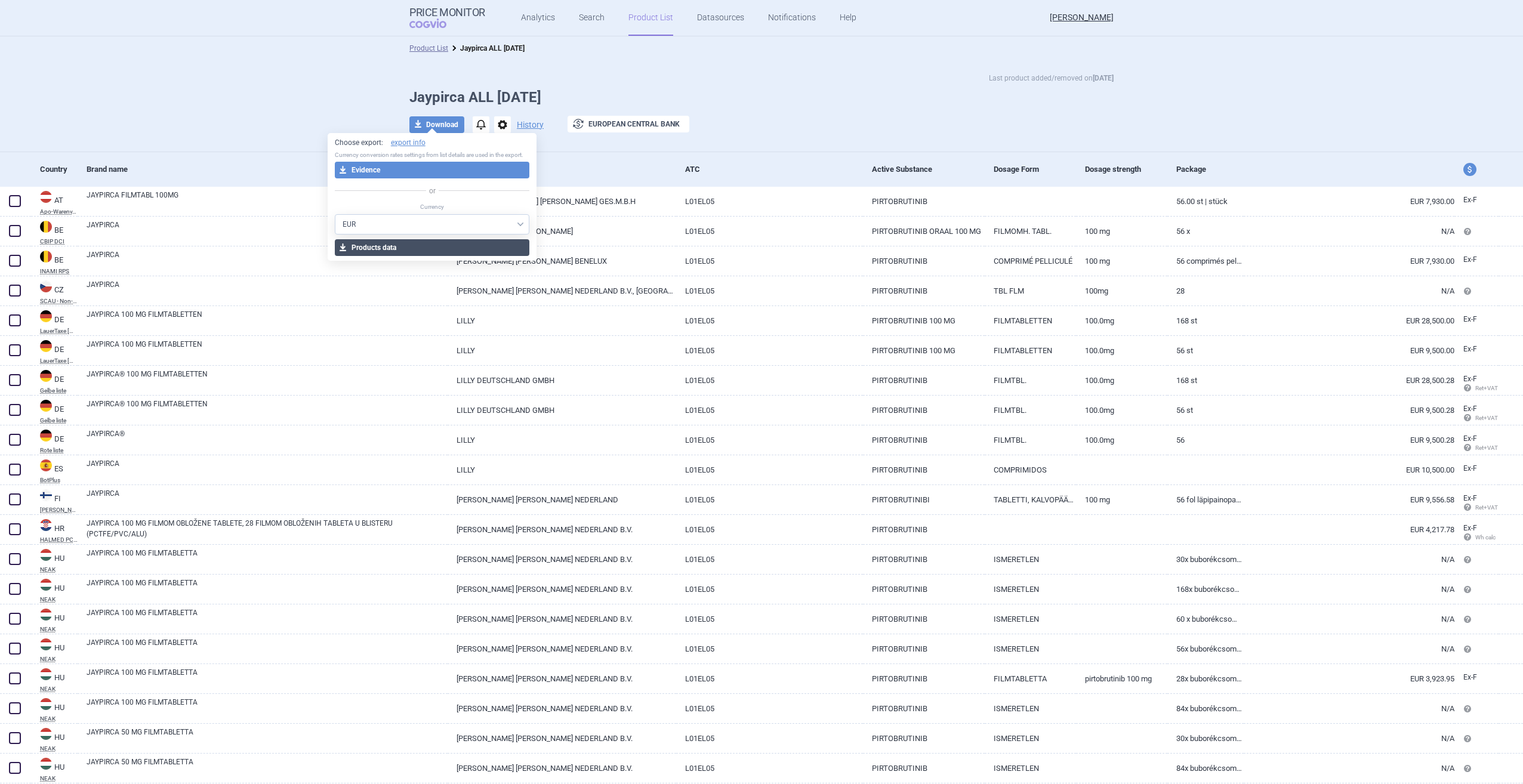
click at [431, 248] on button "download Products data" at bounding box center [432, 247] width 195 height 17
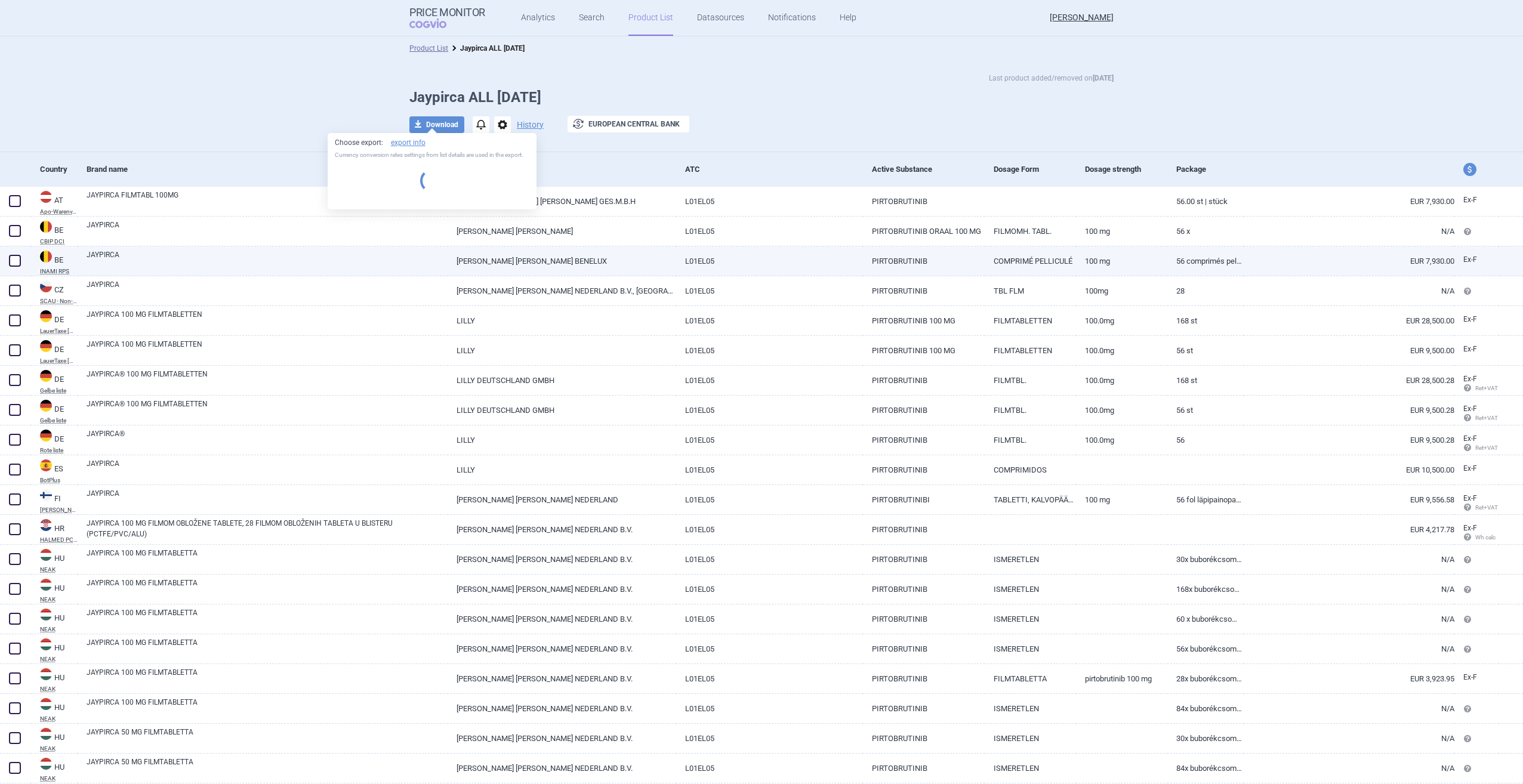
select select "EUR"
